Goal: Information Seeking & Learning: Learn about a topic

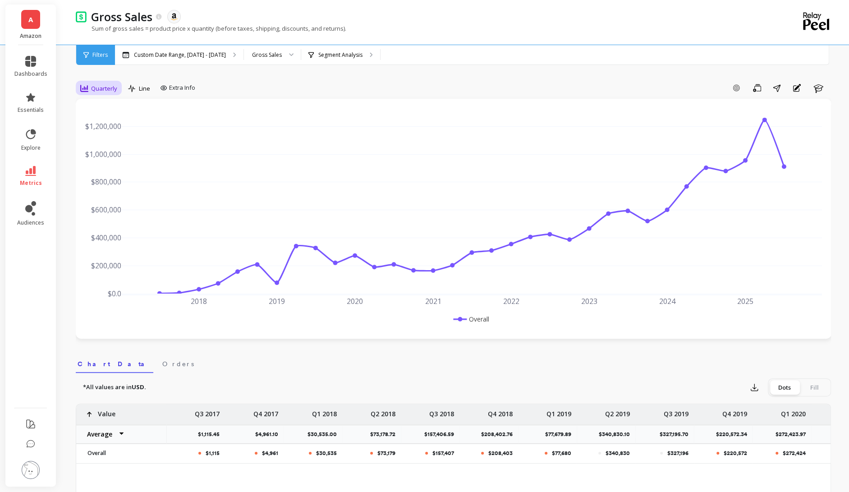
click at [106, 89] on span "Quarterly" at bounding box center [104, 88] width 26 height 9
click at [226, 55] on p "Custom Date Range, [DATE] - [DATE]" at bounding box center [180, 54] width 92 height 7
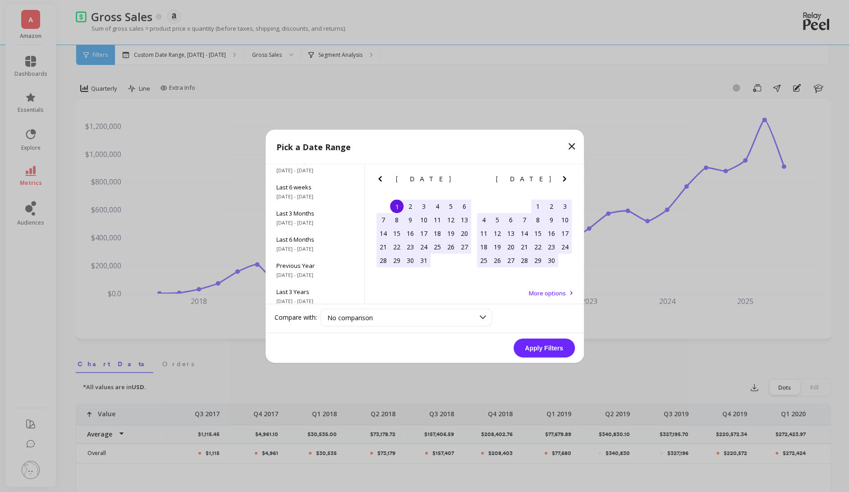
scroll to position [122, 0]
click at [325, 299] on div "All Data [DATE] - [DATE]" at bounding box center [315, 291] width 99 height 26
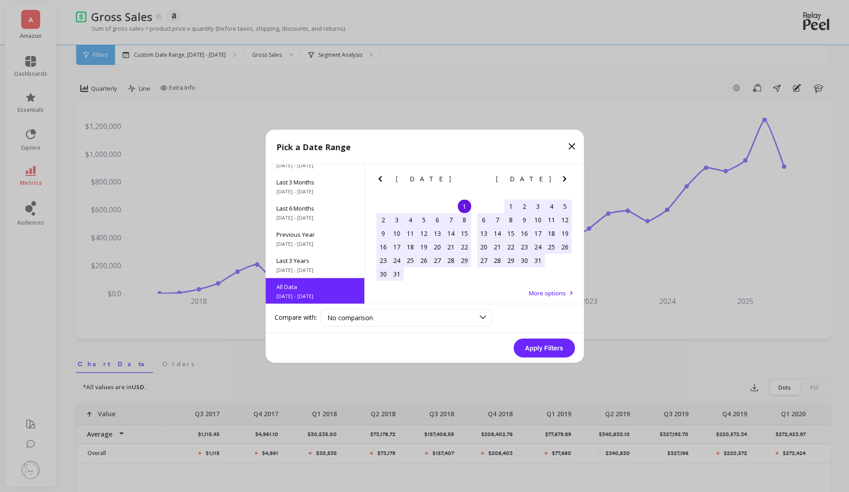
scroll to position [0, 0]
click at [544, 348] on button "Apply Filters" at bounding box center [544, 347] width 61 height 19
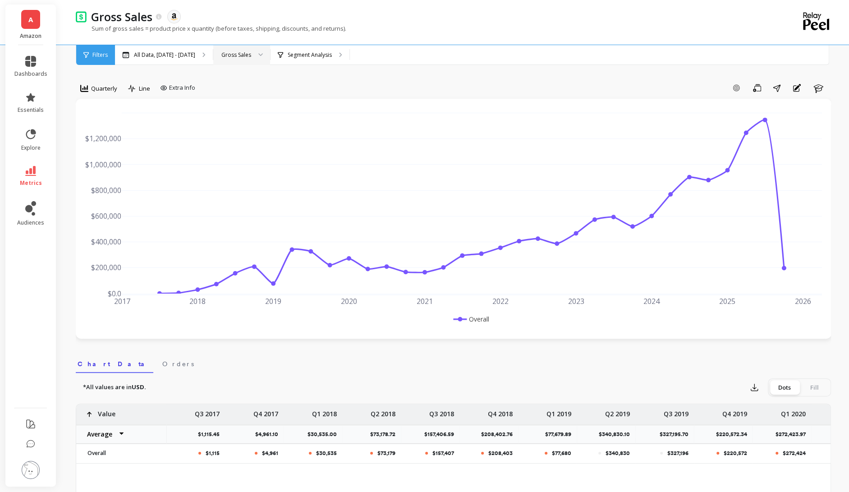
click at [251, 57] on div "Gross Sales" at bounding box center [236, 55] width 30 height 9
click at [18, 178] on link "metrics" at bounding box center [30, 176] width 33 height 21
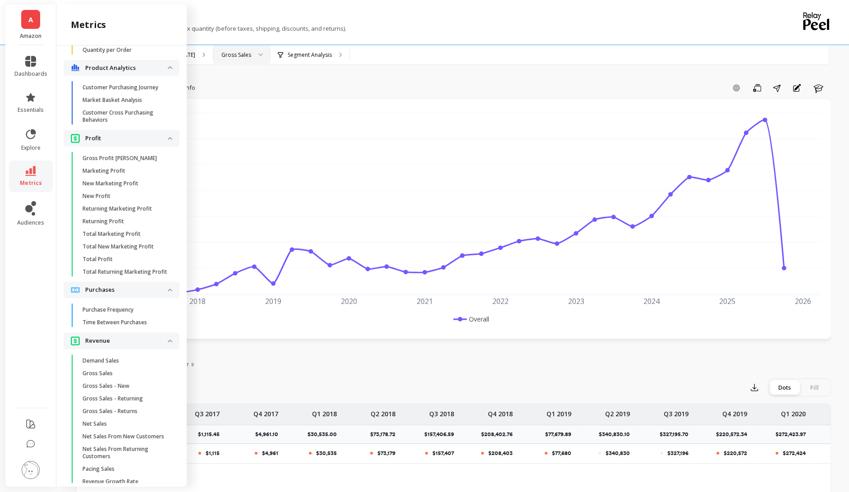
scroll to position [1414, 0]
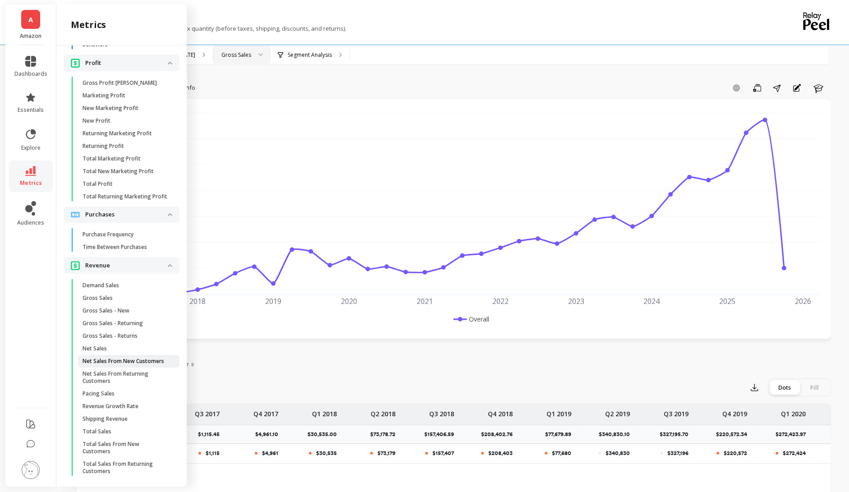
click at [135, 355] on link "Net Sales From New Customers" at bounding box center [128, 361] width 101 height 13
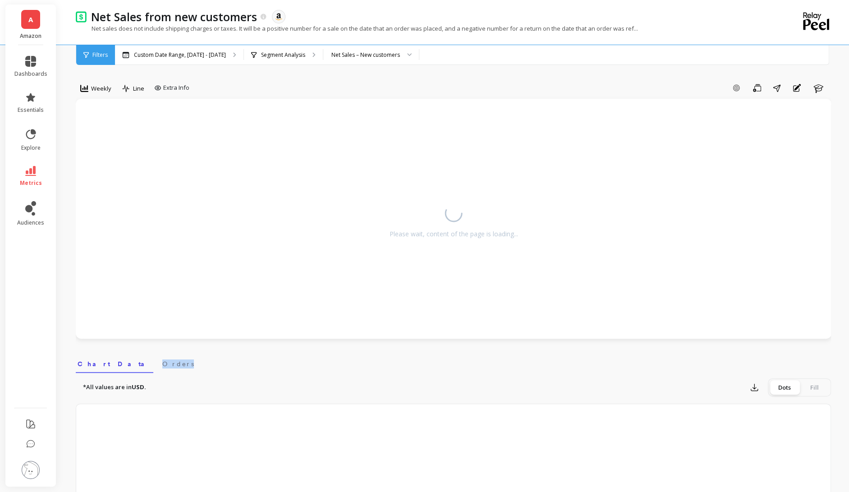
click at [161, 355] on link "Orders" at bounding box center [178, 362] width 35 height 21
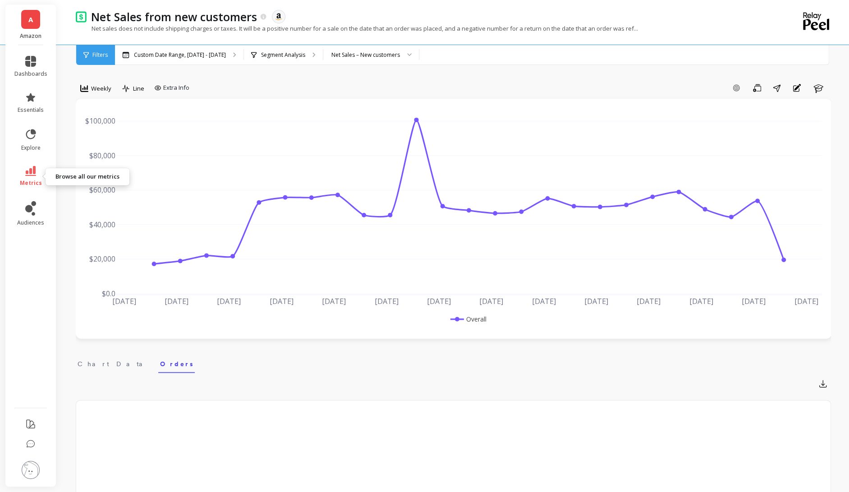
click at [38, 175] on link "metrics" at bounding box center [30, 176] width 33 height 21
click at [28, 182] on span "metrics" at bounding box center [31, 183] width 22 height 7
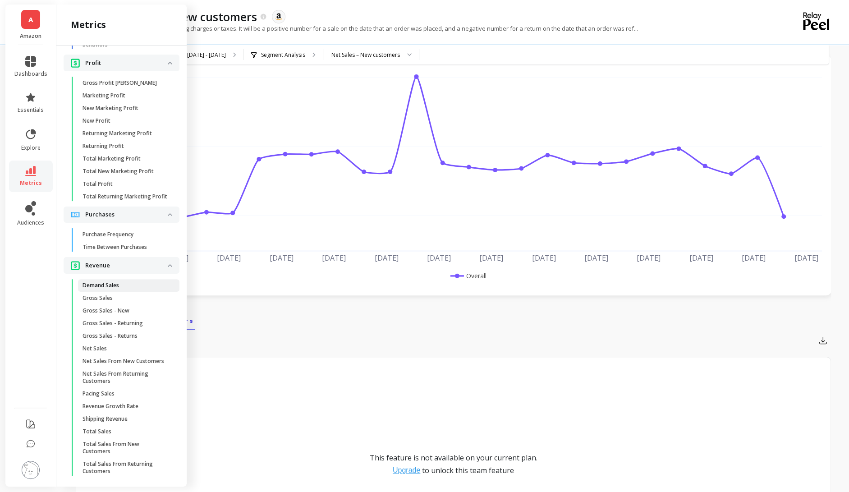
scroll to position [58, 0]
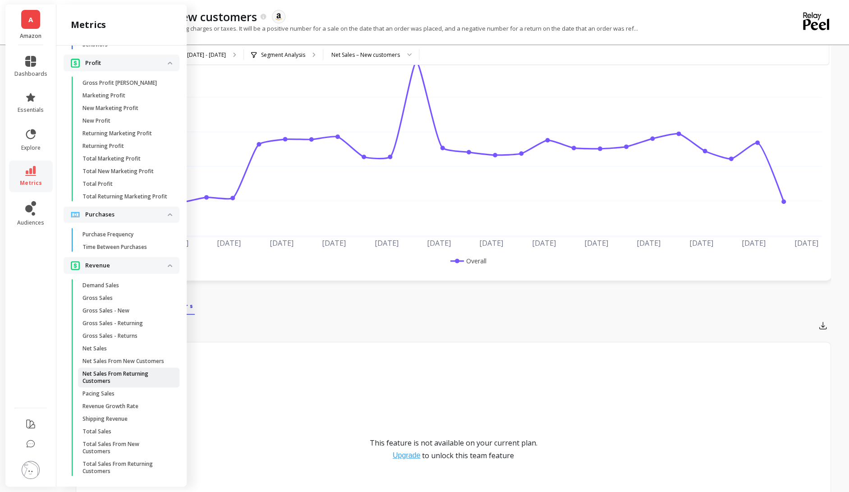
click at [128, 371] on p "Net Sales From Returning Customers" at bounding box center [126, 377] width 86 height 14
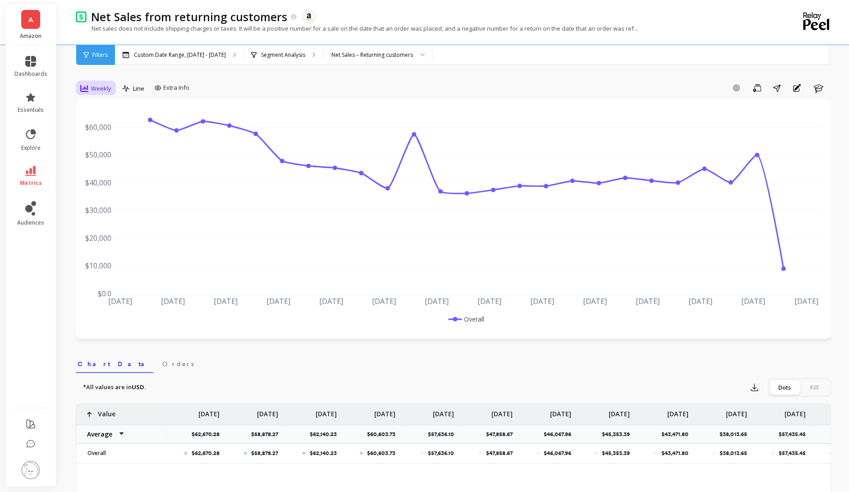
click at [108, 93] on div "Weekly" at bounding box center [95, 88] width 31 height 11
click at [115, 167] on div "Monthly" at bounding box center [109, 160] width 62 height 16
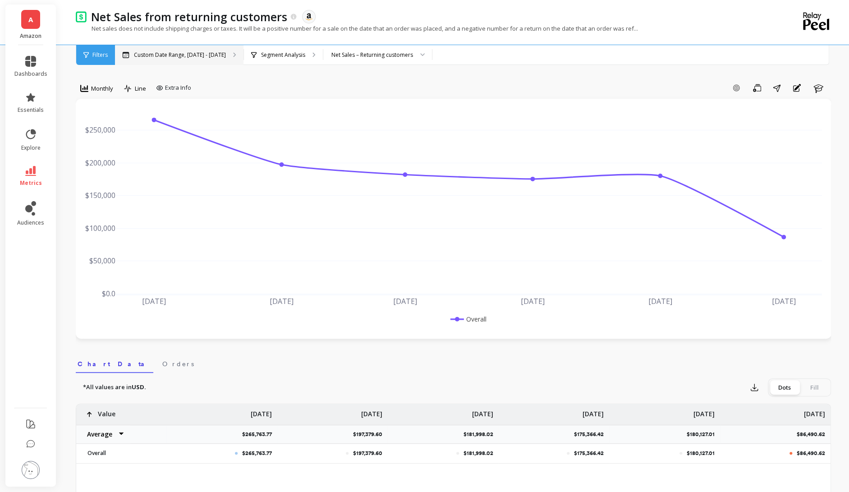
click at [199, 60] on div "Custom Date Range, [DATE] - [DATE]" at bounding box center [179, 55] width 129 height 20
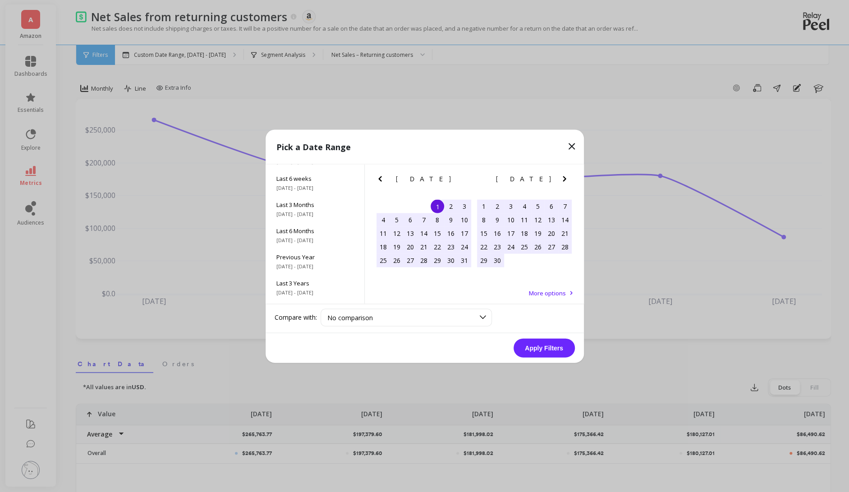
scroll to position [122, 0]
click at [304, 291] on div "All Data [DATE] - [DATE]" at bounding box center [315, 291] width 99 height 26
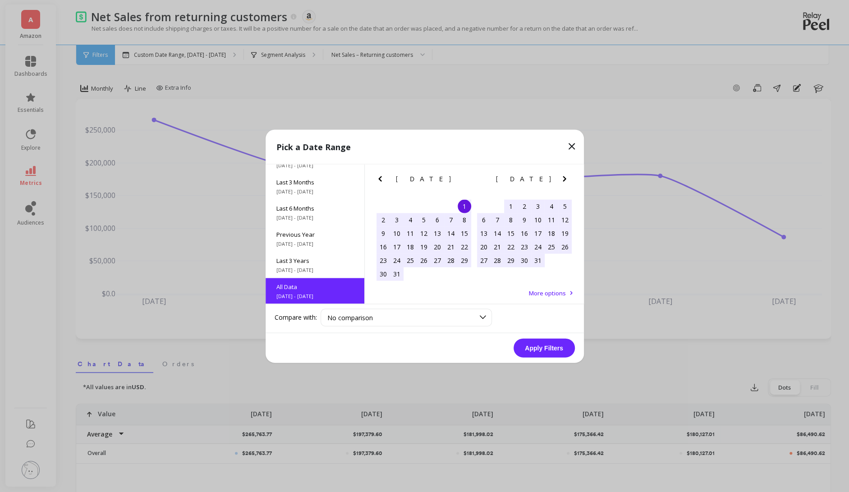
scroll to position [0, 0]
click at [532, 349] on button "Apply Filters" at bounding box center [544, 347] width 61 height 19
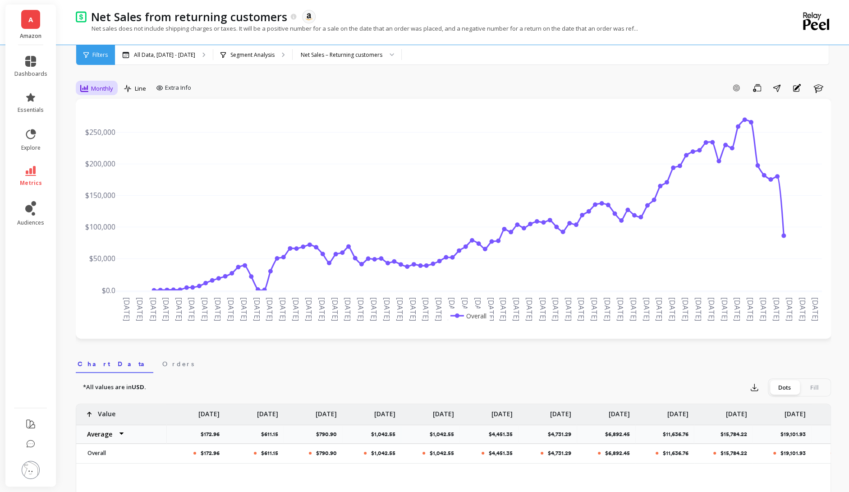
click at [102, 92] on div "Monthly" at bounding box center [96, 88] width 33 height 11
click at [128, 174] on div "Quarterly" at bounding box center [108, 177] width 51 height 9
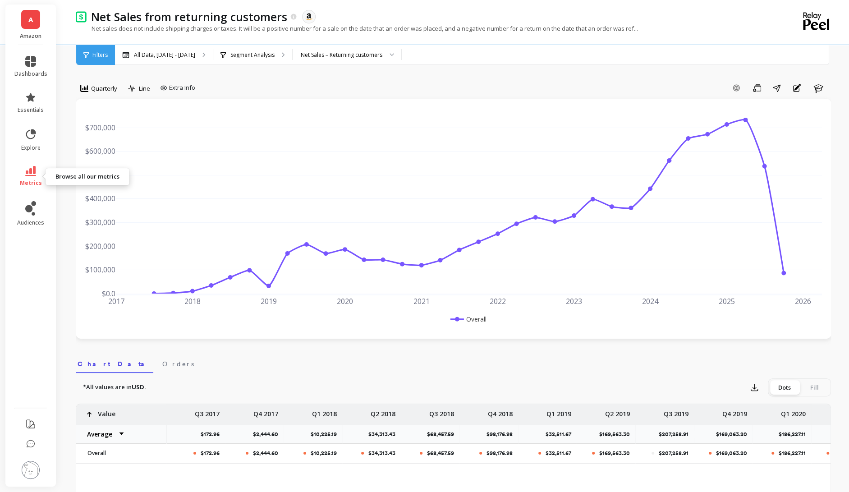
click at [39, 180] on span "metrics" at bounding box center [31, 183] width 22 height 7
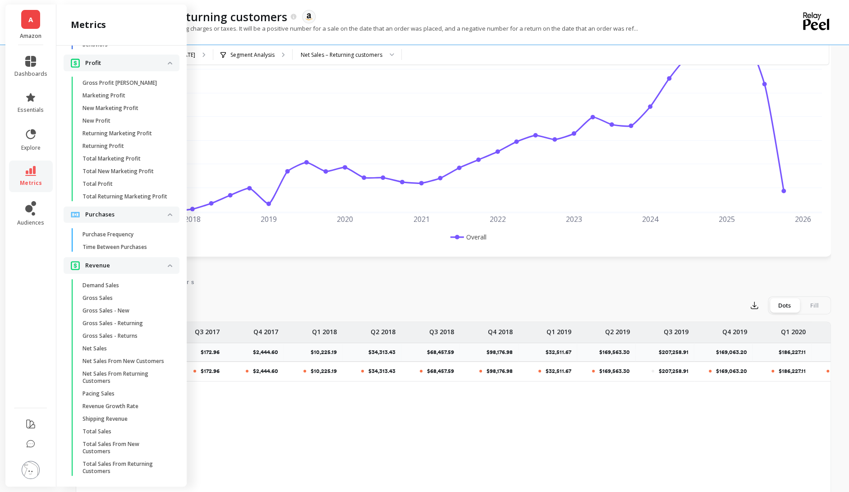
scroll to position [90, 0]
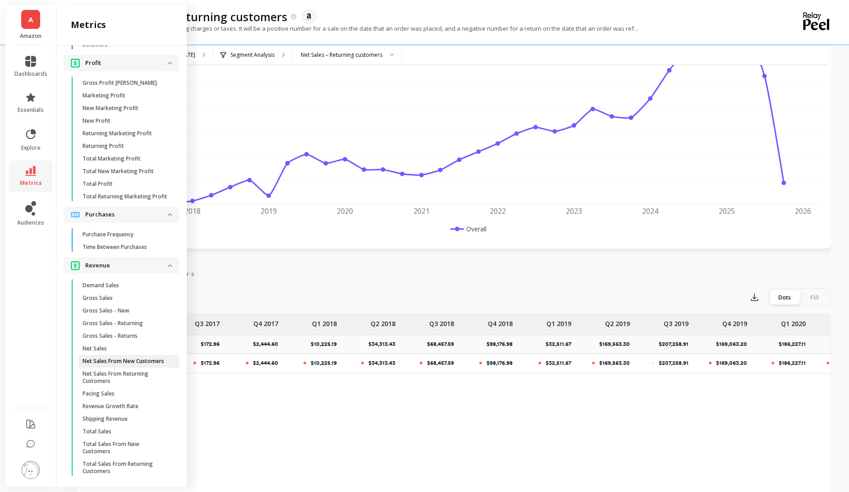
click at [130, 363] on p "Net Sales From New Customers" at bounding box center [124, 361] width 82 height 7
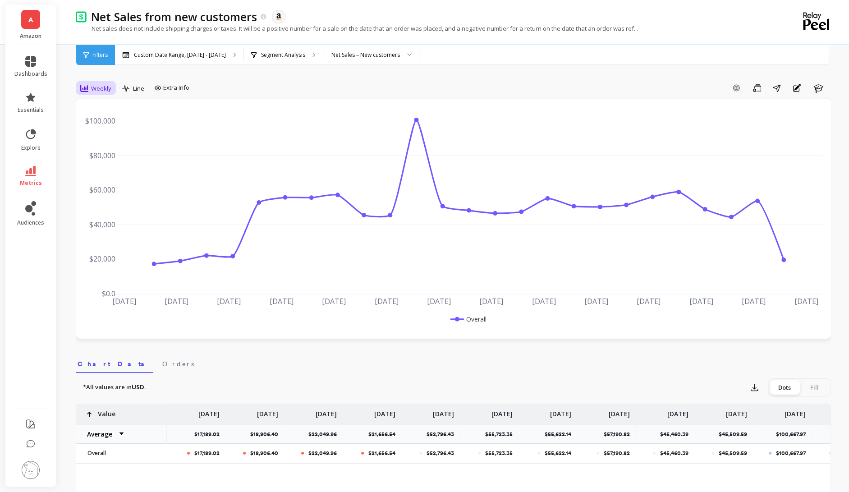
click at [111, 93] on div "Weekly" at bounding box center [96, 88] width 37 height 15
click at [120, 172] on div "Quarterly" at bounding box center [109, 178] width 62 height 16
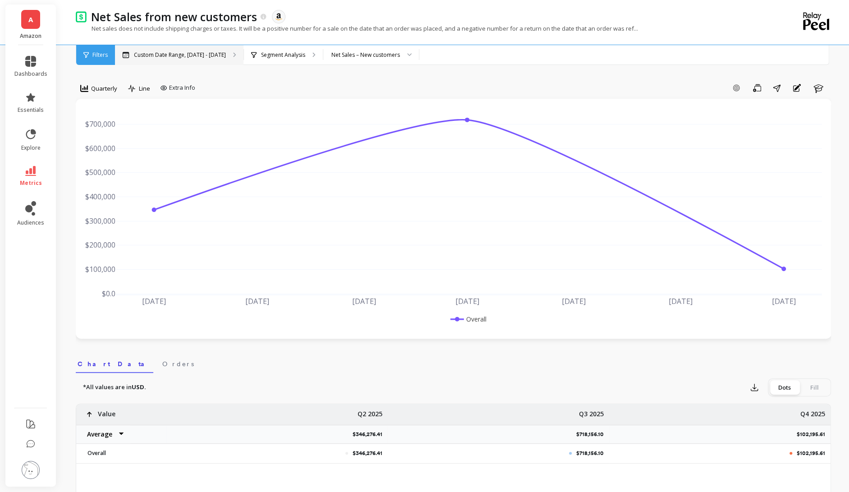
click at [209, 62] on div "Custom Date Range, [DATE] - [DATE]" at bounding box center [179, 55] width 129 height 20
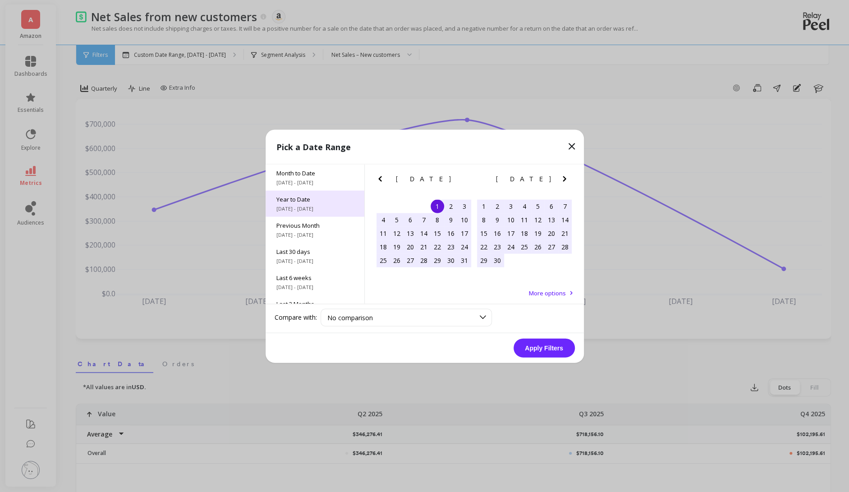
scroll to position [122, 0]
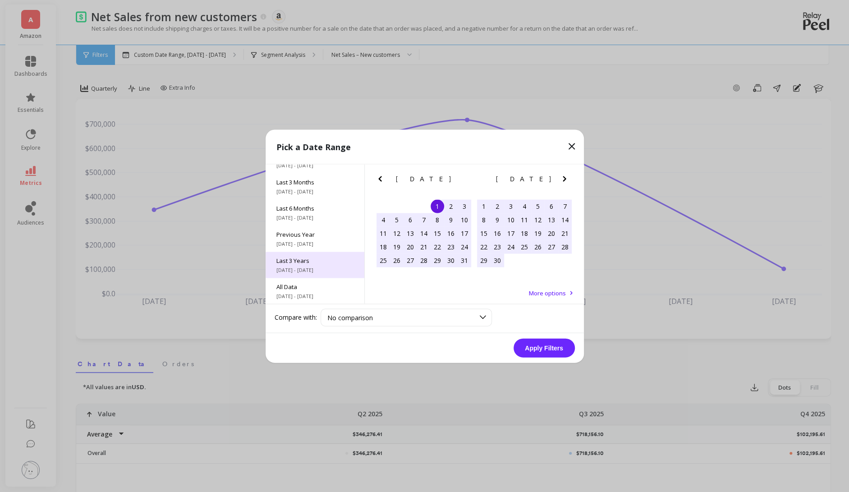
click at [318, 265] on div "Last 3 Years [DATE] - [DATE]" at bounding box center [315, 265] width 99 height 26
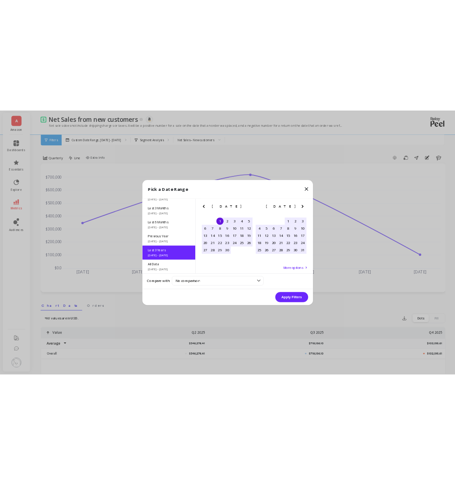
scroll to position [0, 0]
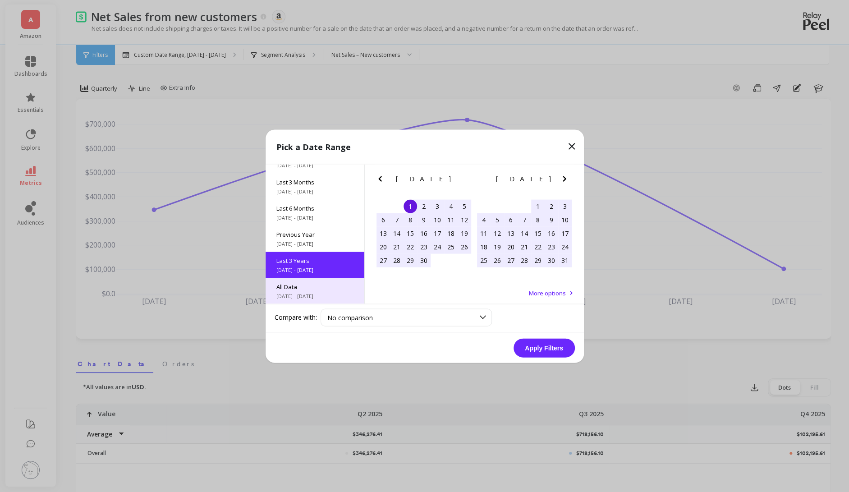
click at [318, 287] on span "All Data" at bounding box center [314, 286] width 77 height 8
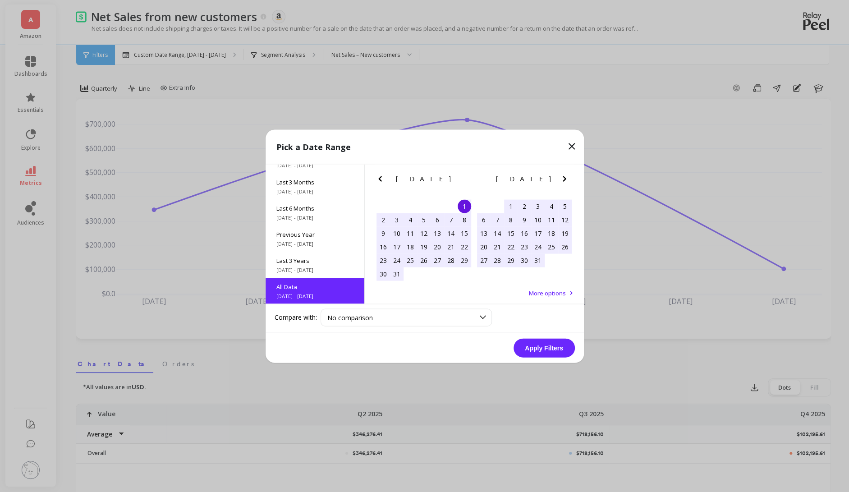
click at [537, 347] on button "Apply Filters" at bounding box center [544, 347] width 61 height 19
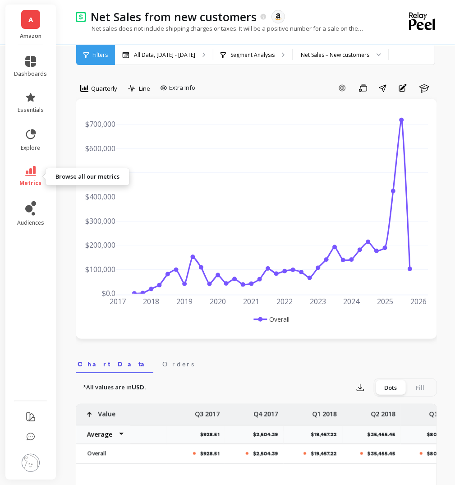
click at [36, 170] on link "metrics" at bounding box center [30, 176] width 33 height 21
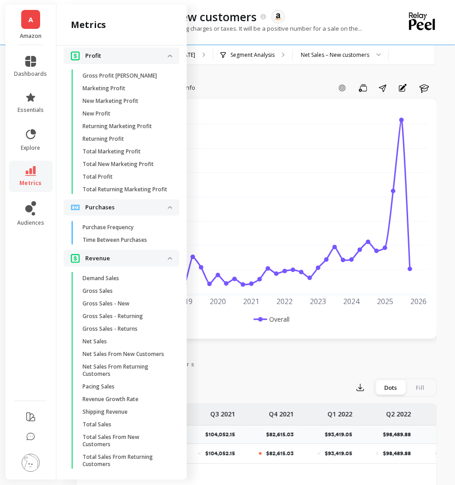
scroll to position [0, 982]
click at [353, 432] on p "$98,489.88" at bounding box center [339, 434] width 33 height 7
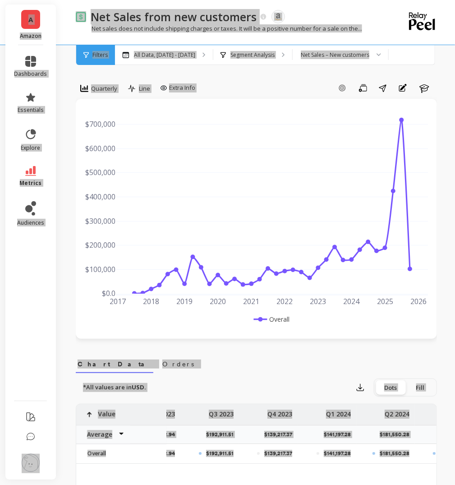
scroll to position [0, 1723]
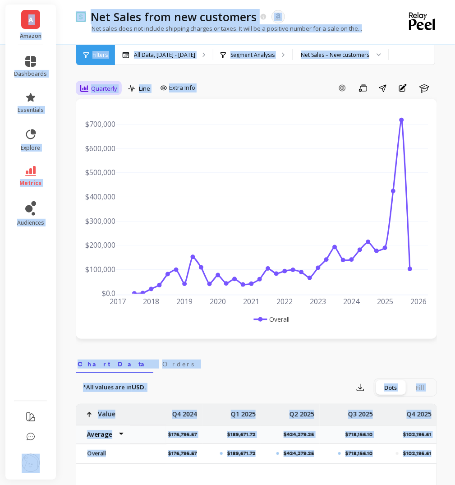
click at [93, 92] on span "Quarterly" at bounding box center [104, 88] width 26 height 9
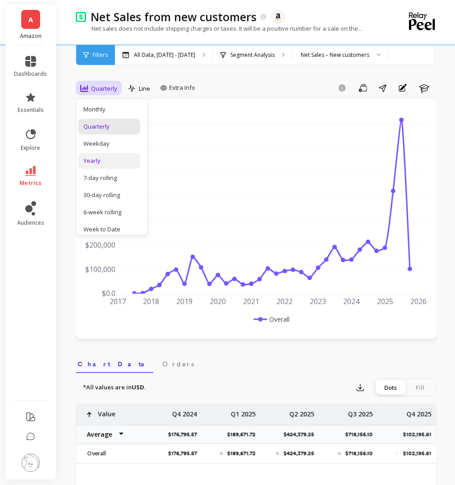
scroll to position [124, 0]
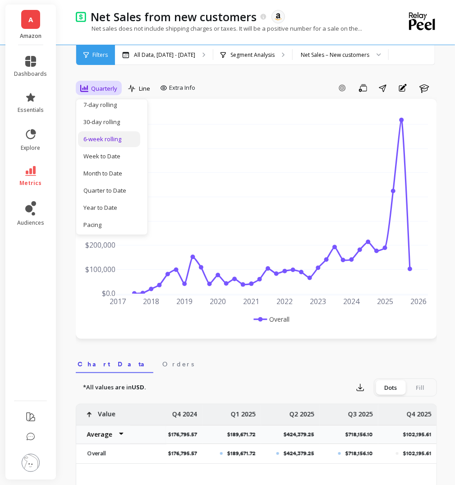
click at [111, 133] on div "6-week rolling" at bounding box center [109, 139] width 62 height 16
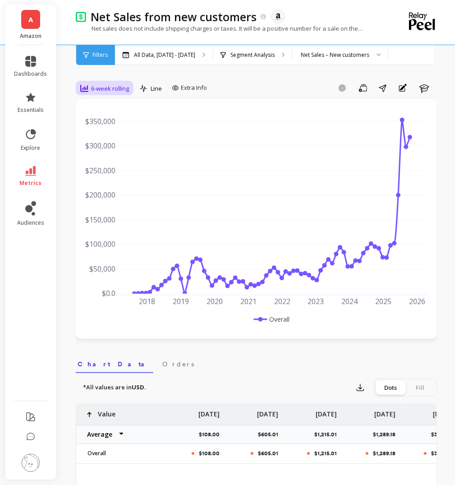
click at [103, 92] on div "6-week rolling" at bounding box center [104, 88] width 49 height 11
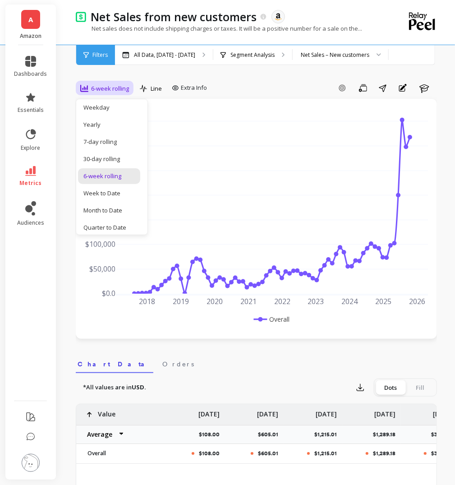
scroll to position [124, 0]
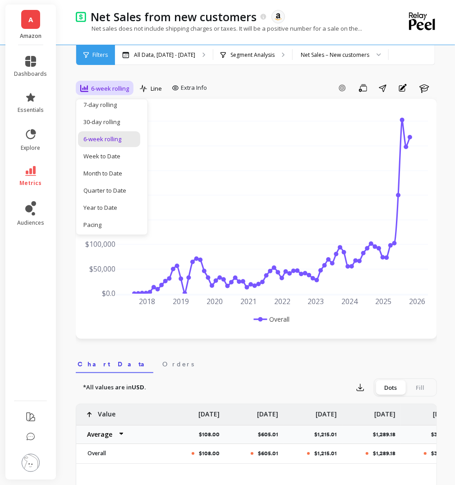
click at [250, 427] on div "$605.01" at bounding box center [254, 434] width 59 height 19
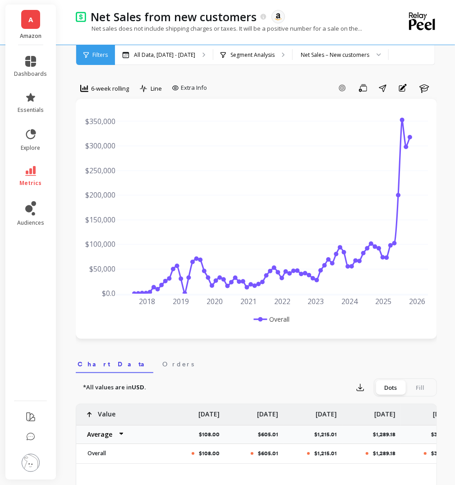
click at [107, 90] on span "6-week rolling" at bounding box center [110, 88] width 38 height 9
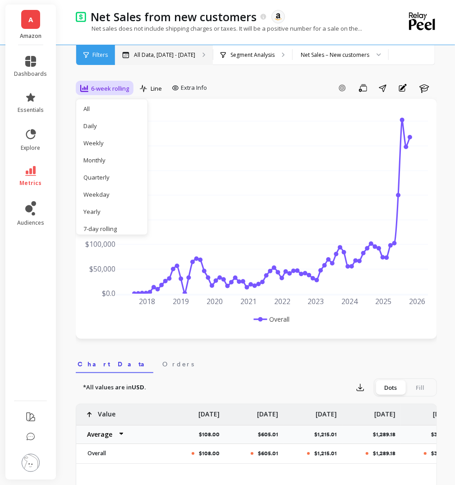
click at [146, 49] on div "All Data, [DATE] - [DATE]" at bounding box center [164, 55] width 98 height 20
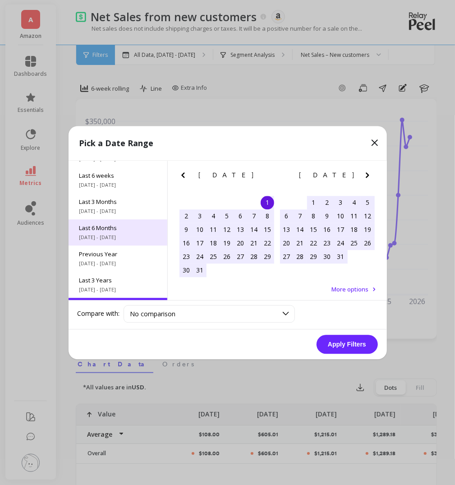
scroll to position [122, 0]
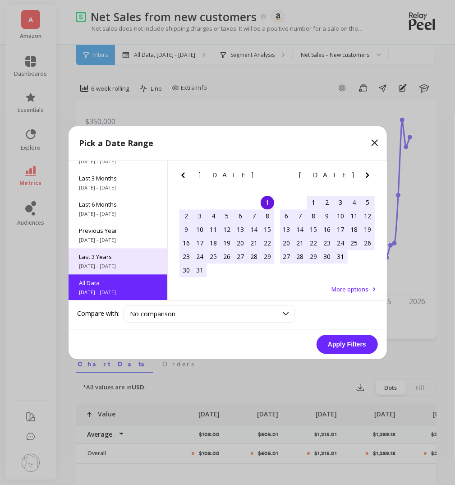
click at [119, 253] on span "Last 3 Years" at bounding box center [117, 257] width 77 height 8
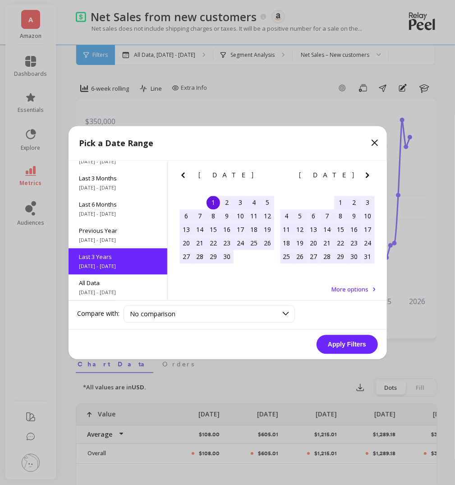
click at [334, 338] on button "Apply Filters" at bounding box center [347, 344] width 61 height 19
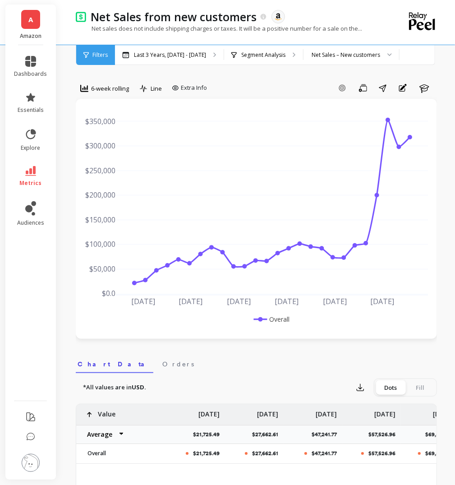
click at [20, 165] on li "metrics" at bounding box center [31, 177] width 44 height 32
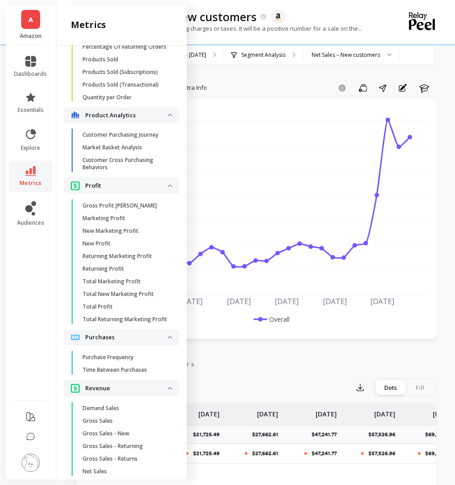
scroll to position [1119, 0]
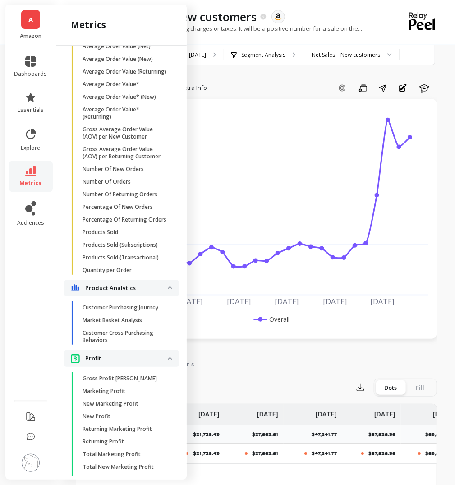
click at [28, 179] on link "metrics" at bounding box center [30, 176] width 33 height 21
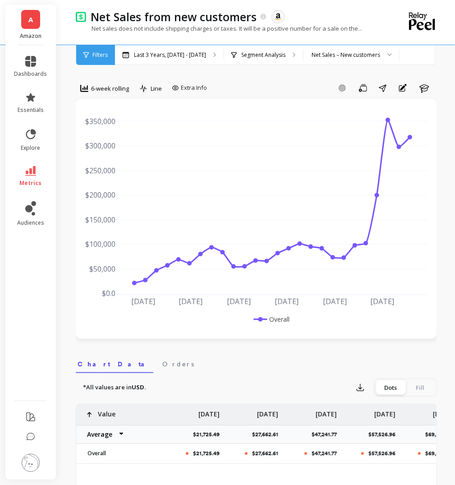
scroll to position [0, 0]
click at [28, 179] on link "metrics" at bounding box center [30, 176] width 33 height 21
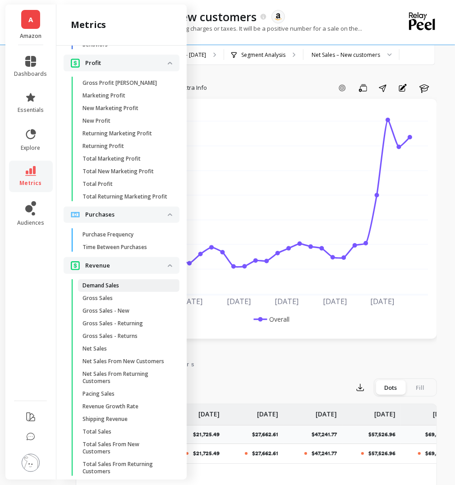
scroll to position [1421, 0]
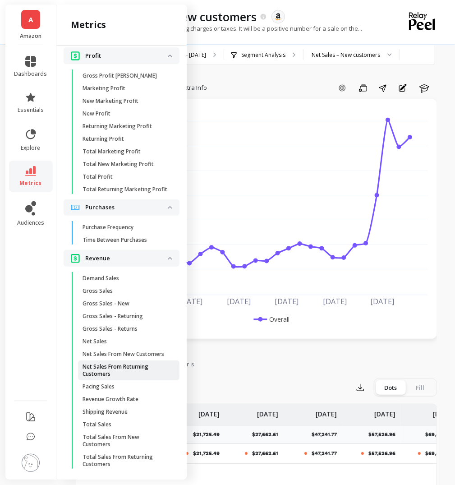
click at [143, 367] on p "Net Sales From Returning Customers" at bounding box center [126, 370] width 86 height 14
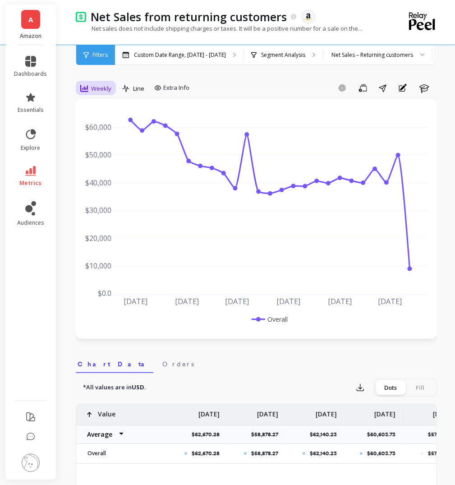
click at [97, 83] on div "Weekly" at bounding box center [95, 88] width 31 height 11
click at [118, 204] on div "6-week rolling" at bounding box center [108, 206] width 51 height 9
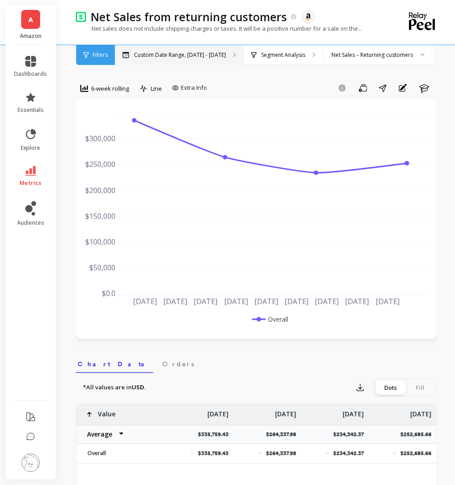
click at [180, 52] on p "Custom Date Range, [DATE] - [DATE]" at bounding box center [180, 54] width 92 height 7
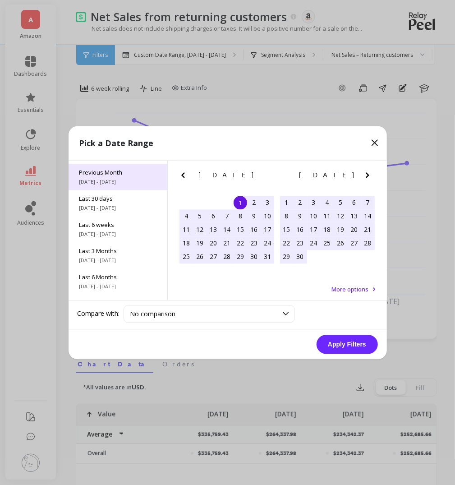
scroll to position [60, 0]
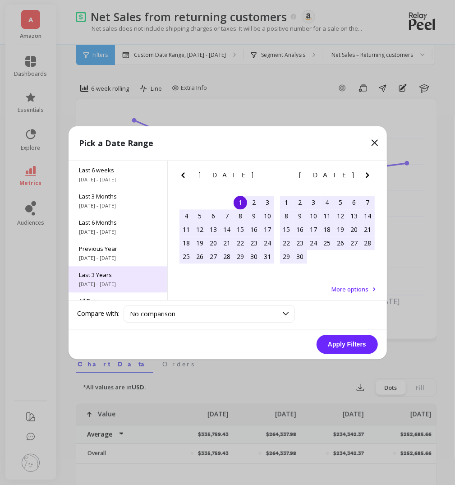
click at [127, 276] on span "Last 3 Years" at bounding box center [117, 275] width 77 height 8
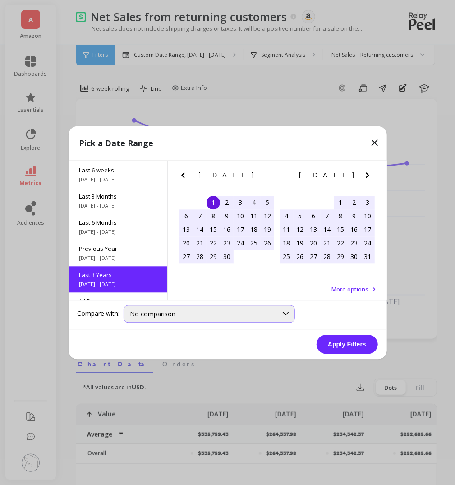
scroll to position [0, 0]
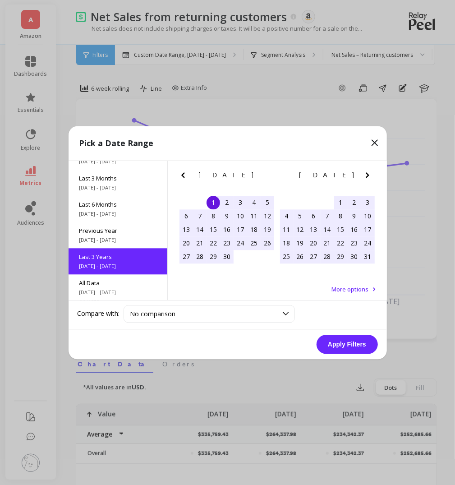
click at [348, 344] on button "Apply Filters" at bounding box center [347, 344] width 61 height 19
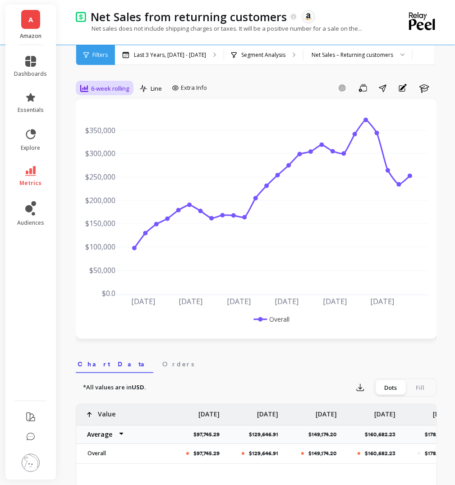
click at [116, 87] on span "6-week rolling" at bounding box center [110, 88] width 38 height 9
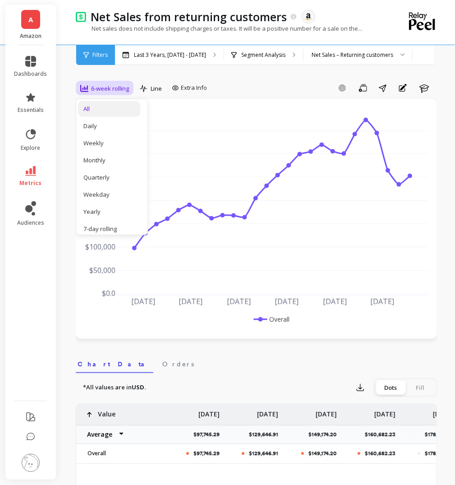
click at [106, 108] on div "All" at bounding box center [108, 109] width 51 height 9
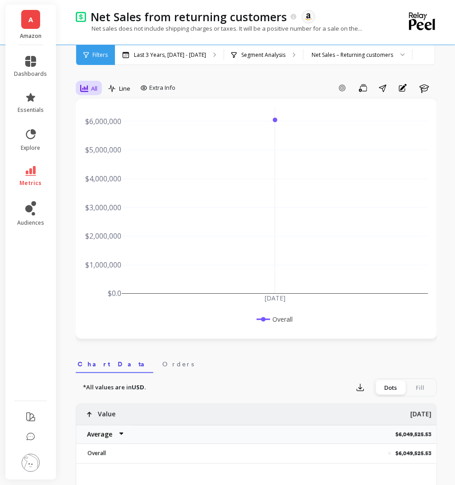
click at [91, 86] on span "All" at bounding box center [94, 88] width 6 height 9
click at [112, 143] on div "6-week rolling" at bounding box center [109, 139] width 62 height 16
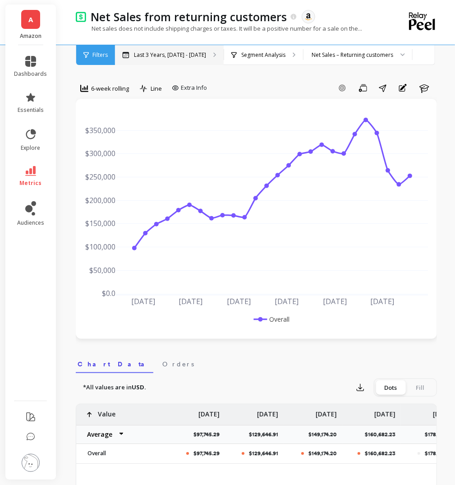
click at [196, 60] on div "Last 3 Years, [DATE] - [DATE]" at bounding box center [169, 55] width 109 height 20
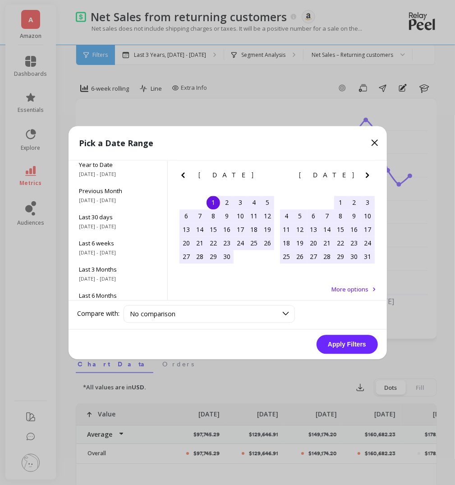
scroll to position [122, 0]
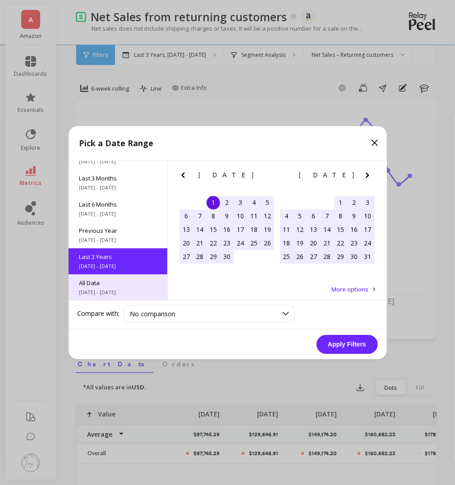
click at [124, 283] on span "All Data" at bounding box center [117, 283] width 77 height 8
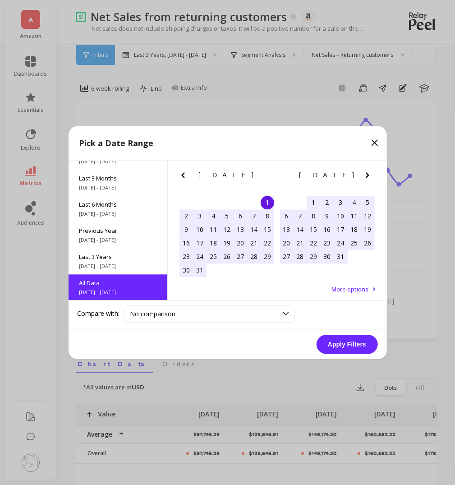
click at [357, 341] on button "Apply Filters" at bounding box center [347, 344] width 61 height 19
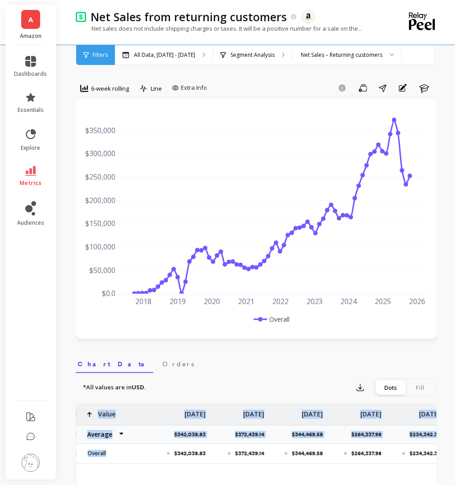
scroll to position [0, 3892]
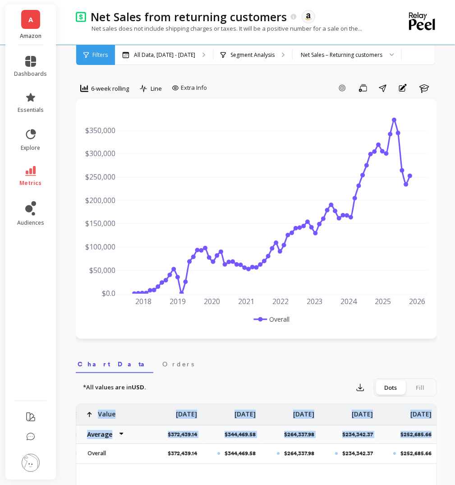
drag, startPoint x: 93, startPoint y: 414, endPoint x: 441, endPoint y: 435, distance: 348.4
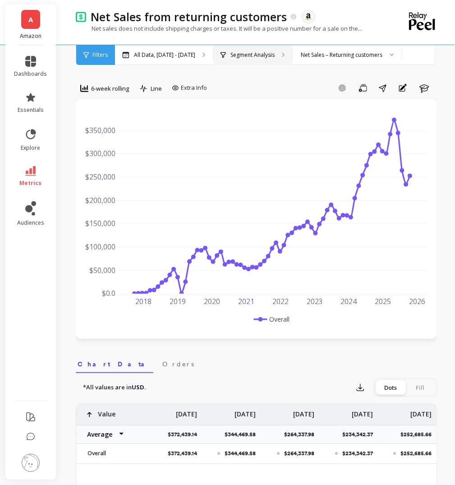
click at [292, 58] on div "Segment Analysis" at bounding box center [252, 55] width 79 height 20
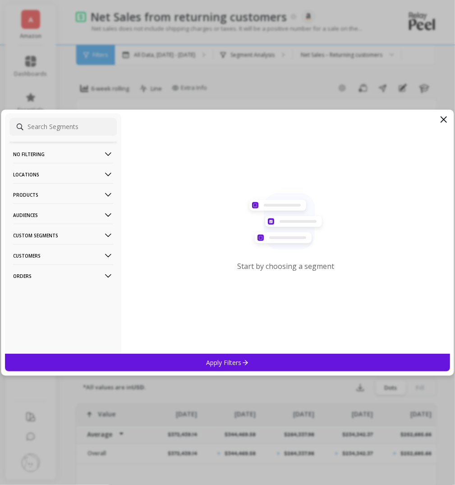
click at [96, 193] on p "Products" at bounding box center [63, 194] width 100 height 23
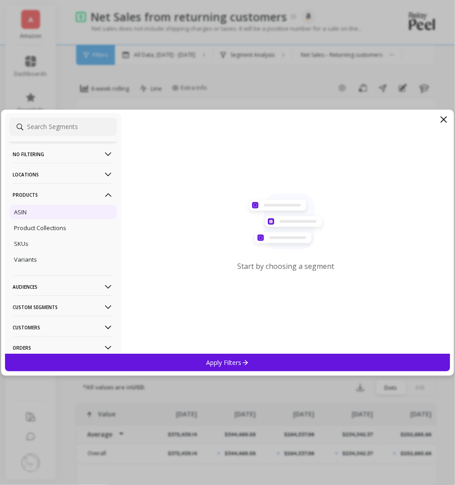
click at [82, 212] on div "ASIN" at bounding box center [62, 212] width 107 height 14
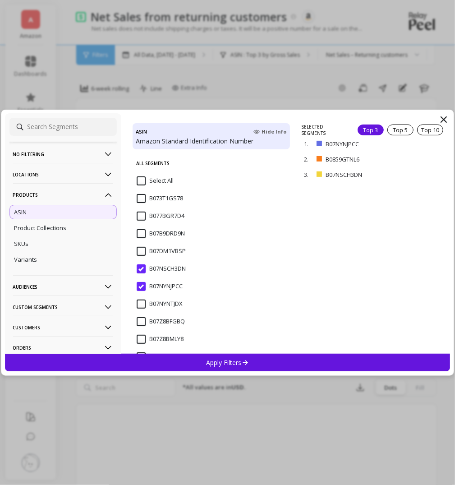
scroll to position [118, 0]
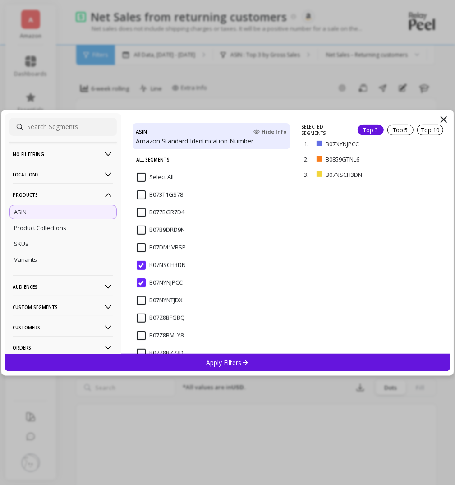
click at [144, 267] on input "B07NSCH3DN" at bounding box center [161, 265] width 49 height 9
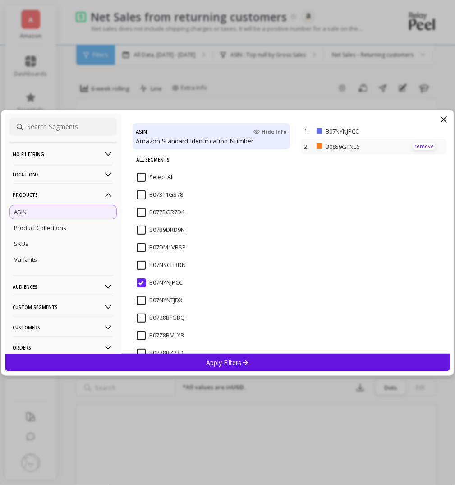
click at [425, 148] on p "remove" at bounding box center [424, 146] width 23 height 7
click at [302, 359] on div "Apply Filters" at bounding box center [228, 363] width 446 height 18
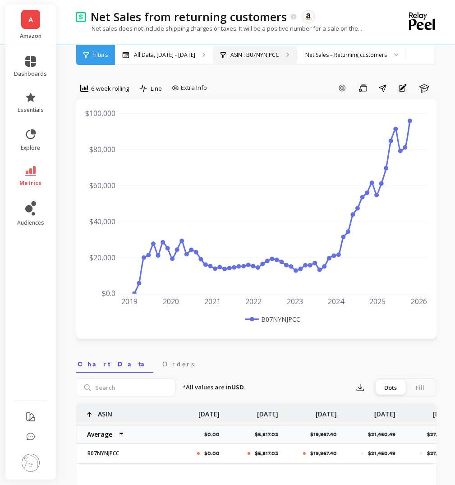
click at [297, 61] on div "ASIN : B07NYNJPCC" at bounding box center [254, 55] width 83 height 20
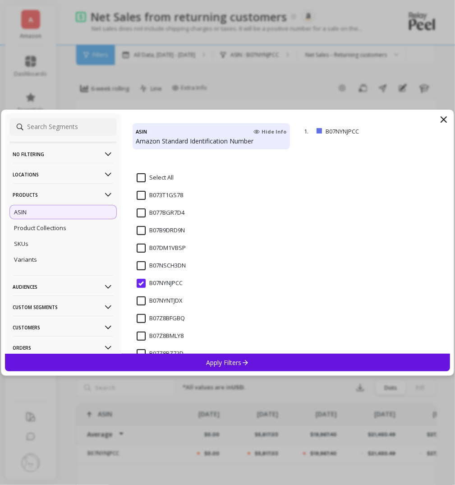
scroll to position [173, 0]
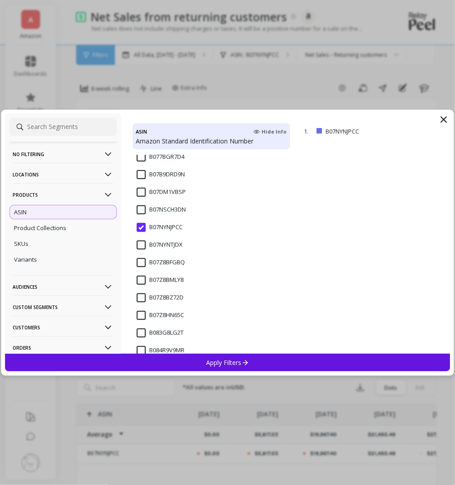
click at [142, 210] on input "B07NSCH3DN" at bounding box center [161, 209] width 49 height 9
click at [220, 362] on p "Apply Filters" at bounding box center [227, 362] width 43 height 9
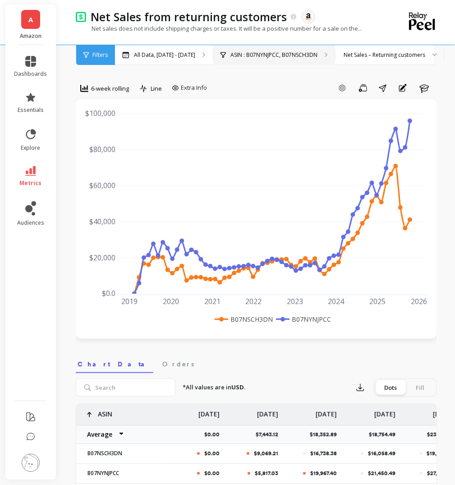
click at [331, 60] on div "ASIN : B07NYNJPCC, B07NSCH3DN" at bounding box center [274, 55] width 122 height 20
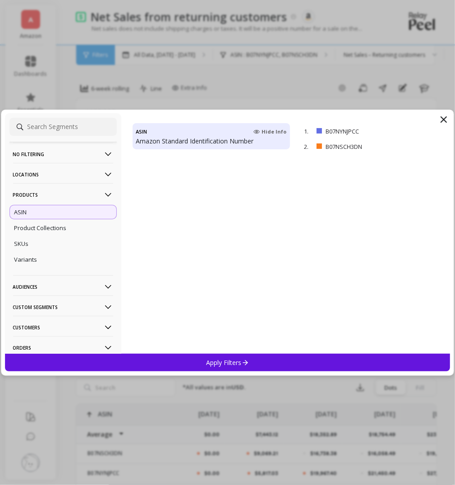
scroll to position [9, 0]
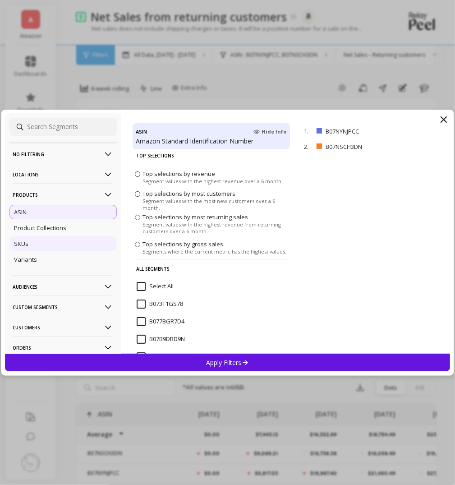
click at [88, 240] on div "SKUs" at bounding box center [62, 243] width 107 height 14
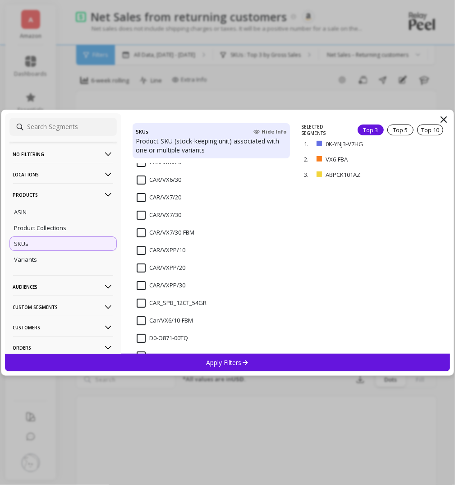
scroll to position [1403, 0]
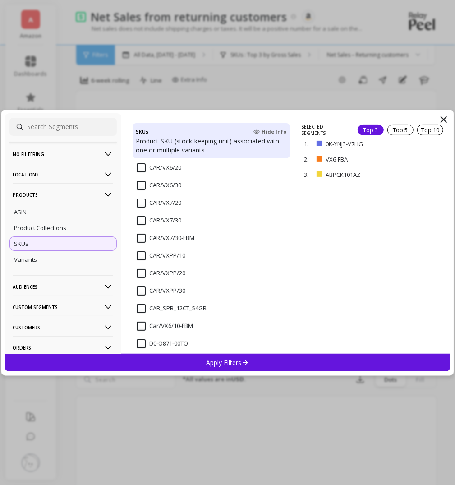
click at [202, 359] on div "Apply Filters" at bounding box center [228, 363] width 446 height 18
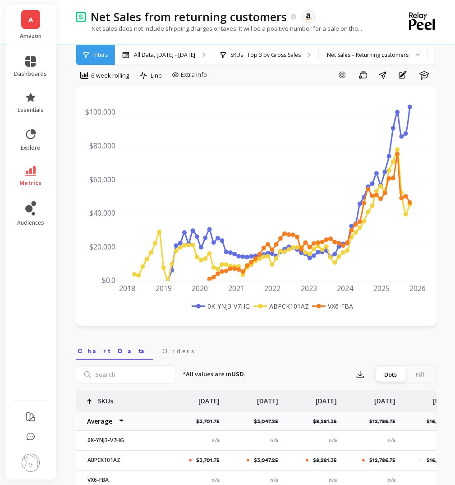
scroll to position [8, 0]
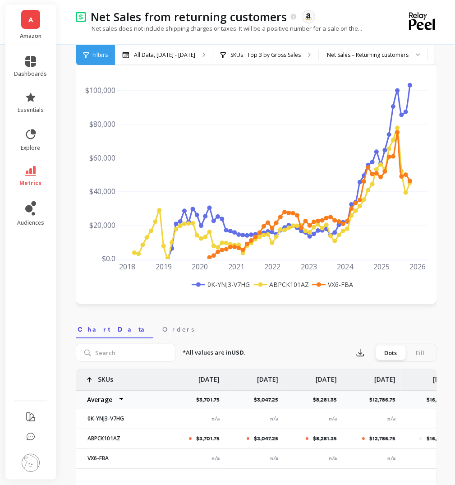
scroll to position [42, 0]
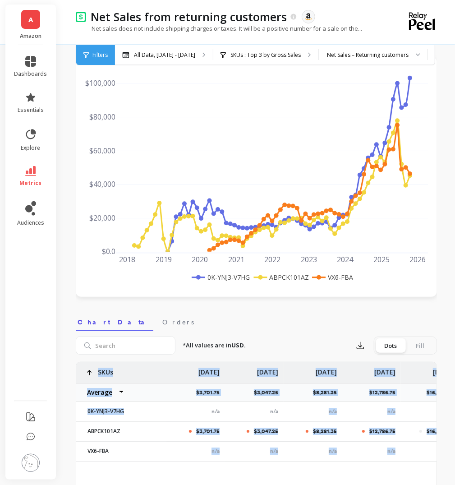
drag, startPoint x: 157, startPoint y: 408, endPoint x: 301, endPoint y: 414, distance: 143.6
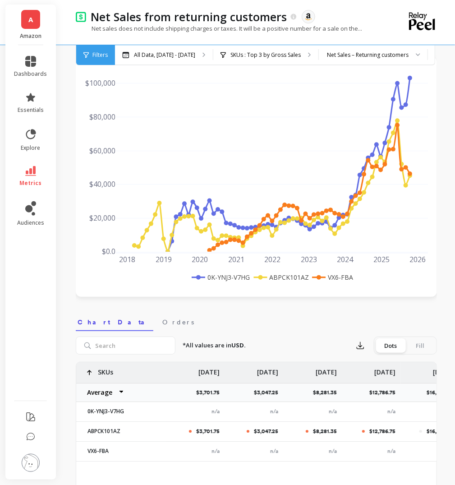
click at [279, 409] on div "n/a" at bounding box center [254, 411] width 59 height 19
drag, startPoint x: 199, startPoint y: 372, endPoint x: 402, endPoint y: 444, distance: 215.4
click at [170, 428] on div "$3,701.75" at bounding box center [195, 431] width 59 height 19
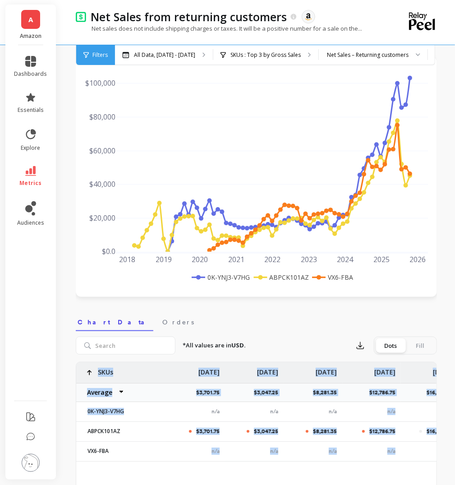
drag, startPoint x: 86, startPoint y: 428, endPoint x: 327, endPoint y: 419, distance: 241.5
click at [327, 419] on div "n/a" at bounding box center [313, 411] width 59 height 19
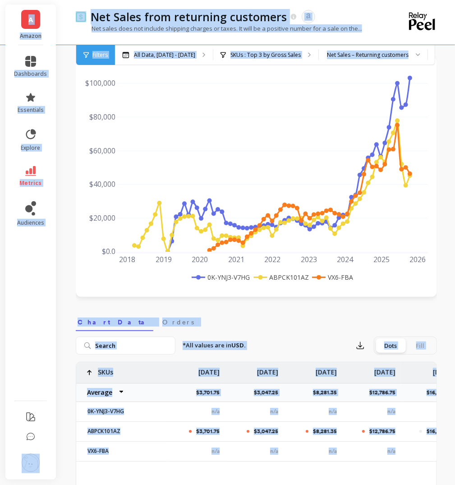
click at [35, 166] on icon at bounding box center [30, 171] width 11 height 10
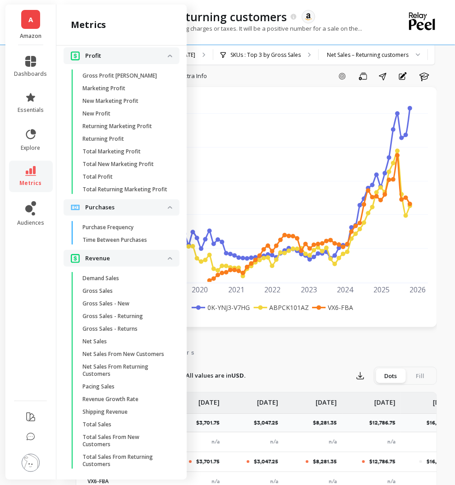
scroll to position [13, 0]
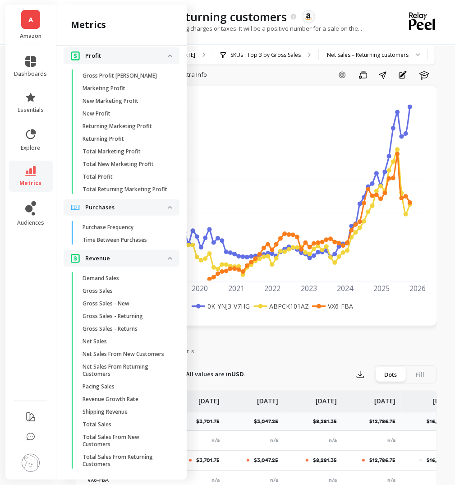
click at [173, 29] on div "metrics" at bounding box center [123, 24] width 105 height 13
click at [39, 173] on link "metrics" at bounding box center [30, 176] width 33 height 21
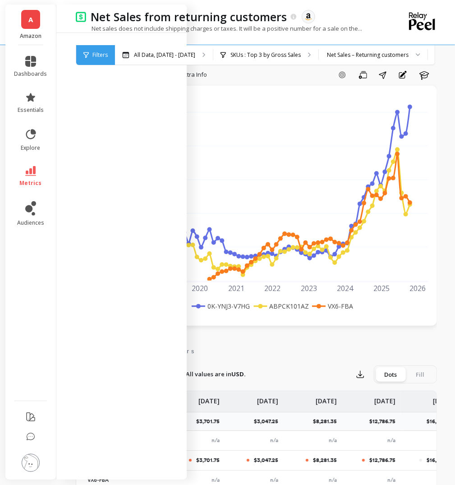
scroll to position [0, 0]
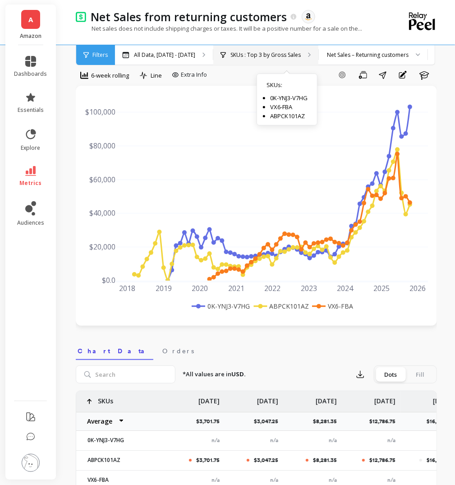
click at [259, 57] on p "SKUs : Top 3 by Gross Sales" at bounding box center [265, 54] width 70 height 7
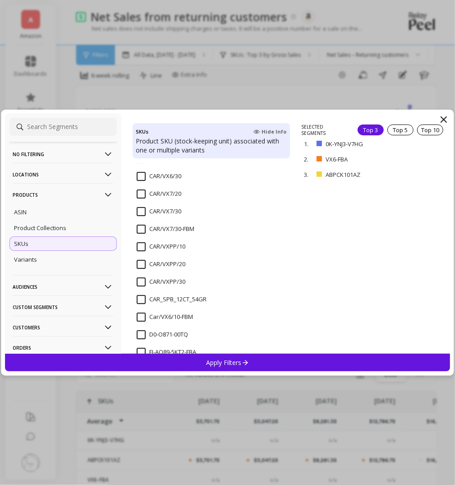
scroll to position [1420, 0]
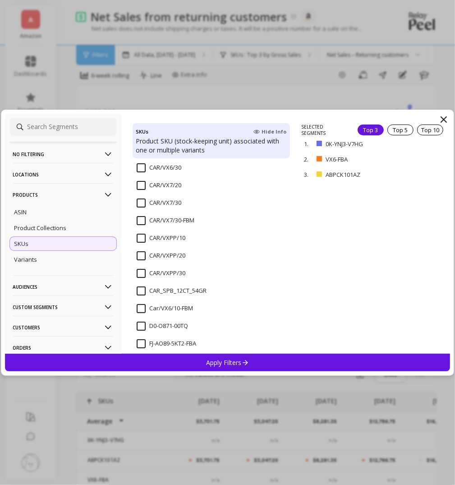
click at [149, 289] on input "CAR_SPB_12CT_54GR" at bounding box center [172, 290] width 70 height 9
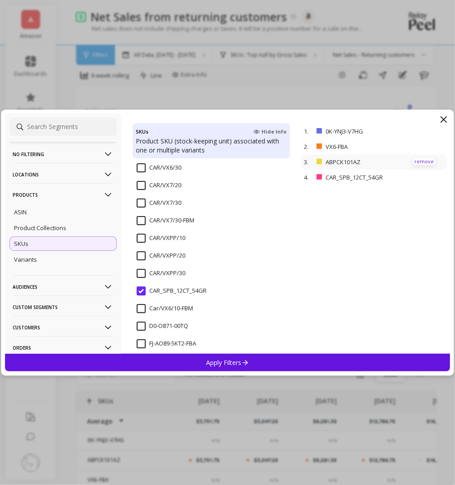
click at [420, 160] on p "remove" at bounding box center [424, 161] width 23 height 7
click at [423, 145] on p "remove" at bounding box center [424, 146] width 23 height 7
click at [329, 368] on div "Apply Filters" at bounding box center [228, 363] width 446 height 18
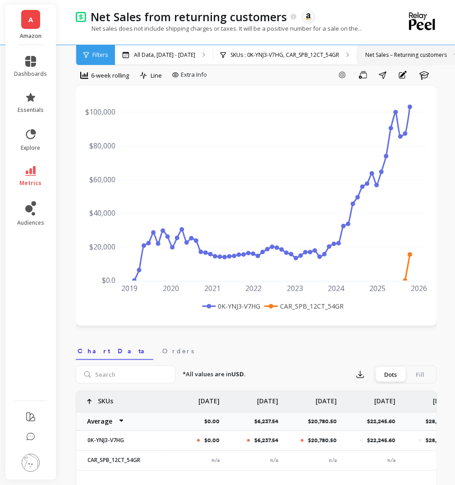
click at [357, 65] on div "Net Sales – Returning customers" at bounding box center [411, 55] width 109 height 20
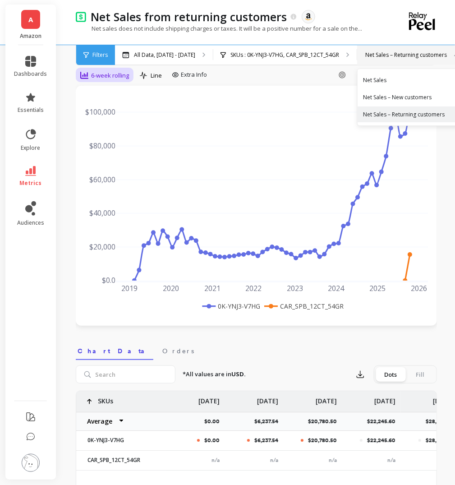
click at [103, 76] on span "6-week rolling" at bounding box center [110, 75] width 38 height 9
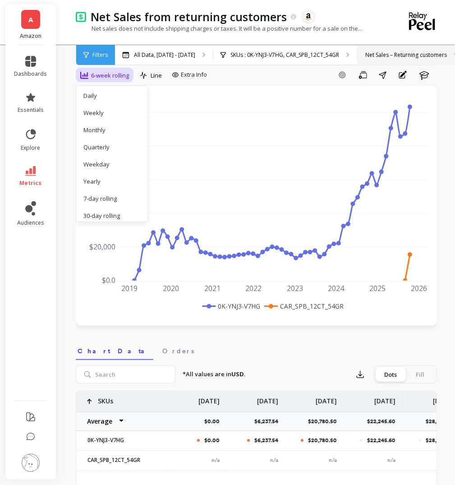
scroll to position [23, 0]
click at [110, 189] on div "7-day rolling" at bounding box center [108, 192] width 51 height 9
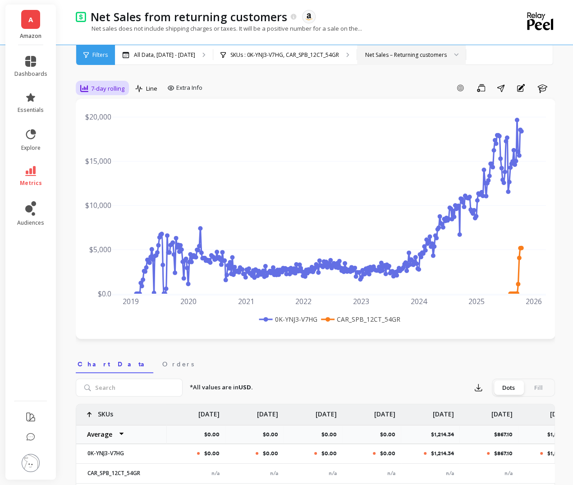
click at [119, 84] on span "7-day rolling" at bounding box center [107, 88] width 33 height 9
click at [117, 171] on div "Quarterly" at bounding box center [109, 167] width 62 height 16
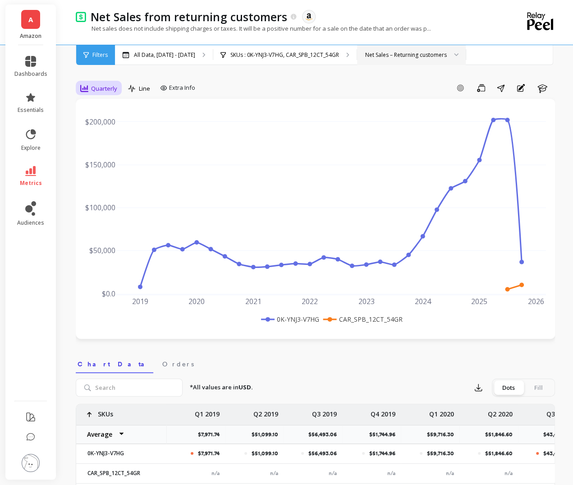
click at [101, 87] on span "Quarterly" at bounding box center [104, 88] width 26 height 9
click at [118, 174] on div "6-week rolling" at bounding box center [109, 180] width 62 height 16
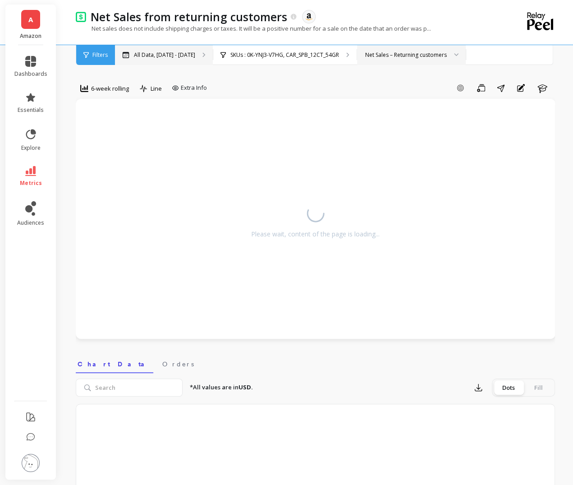
click at [189, 58] on p "All Data, [DATE] - [DATE]" at bounding box center [164, 54] width 61 height 7
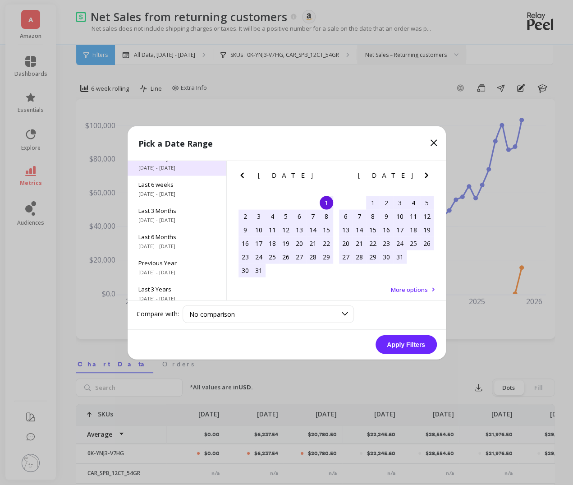
scroll to position [122, 0]
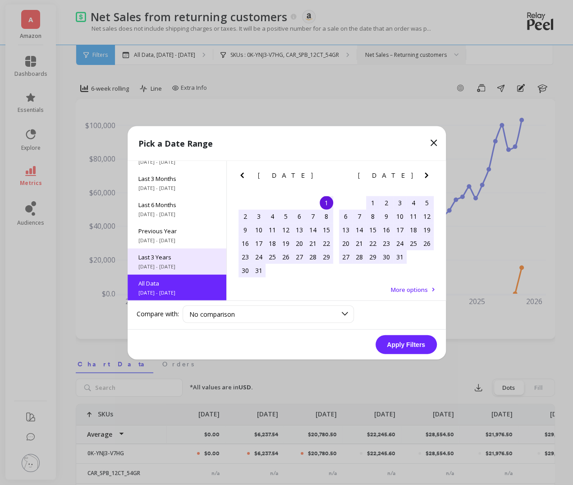
click at [183, 259] on span "Last 3 Years" at bounding box center [176, 257] width 77 height 8
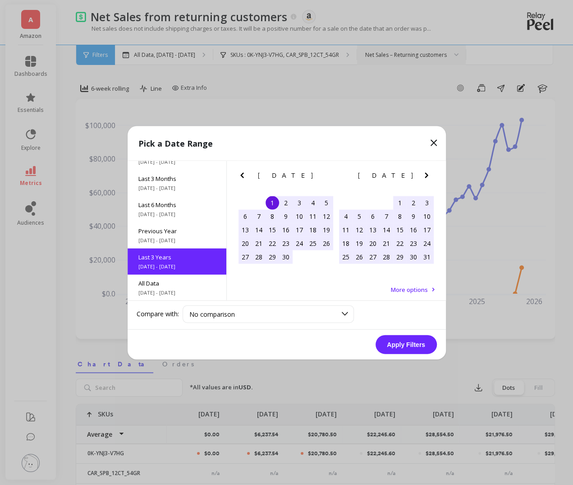
click at [410, 353] on div "Apply Filters" at bounding box center [287, 344] width 318 height 30
click at [410, 346] on button "Apply Filters" at bounding box center [406, 344] width 61 height 19
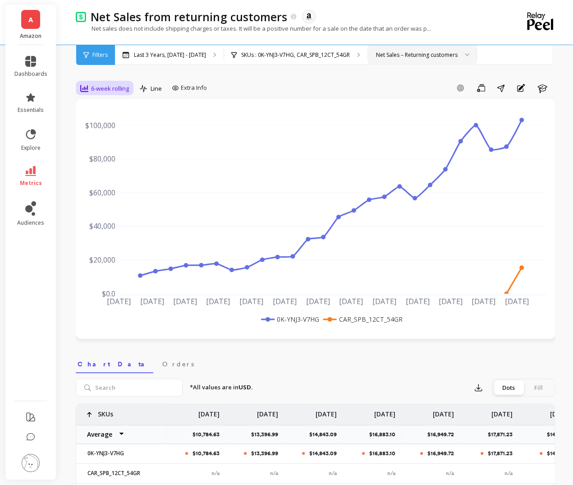
click at [114, 85] on span "6-week rolling" at bounding box center [110, 88] width 38 height 9
click at [123, 207] on div "7-day rolling" at bounding box center [108, 203] width 51 height 9
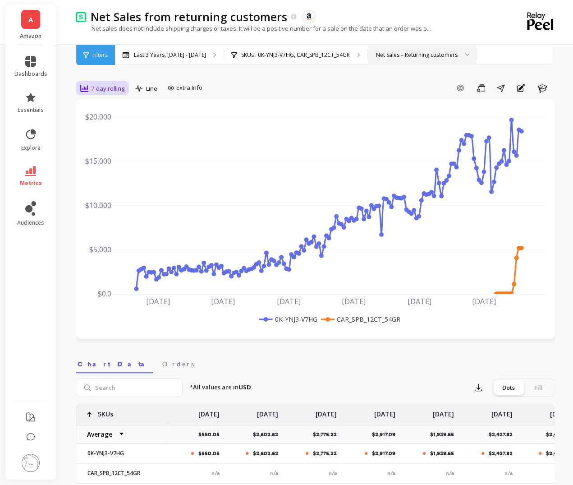
click at [121, 95] on div "7-day rolling" at bounding box center [103, 88] width 50 height 15
click at [119, 190] on div "30-day rolling" at bounding box center [109, 196] width 62 height 16
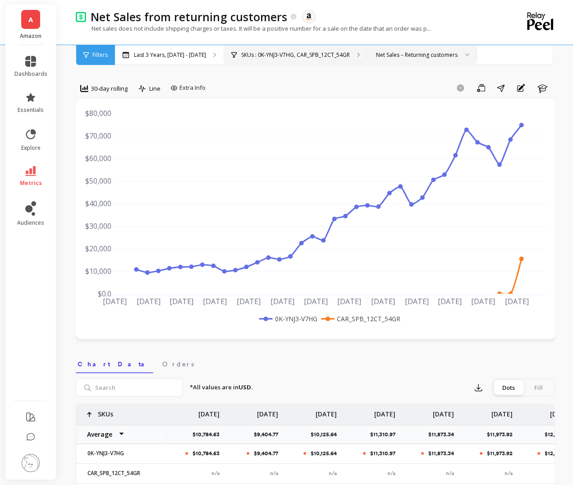
click at [339, 56] on p "SKUs : 0K-YNJ3-V7HG, CAR_SPB_12CT_54GR" at bounding box center [295, 54] width 109 height 7
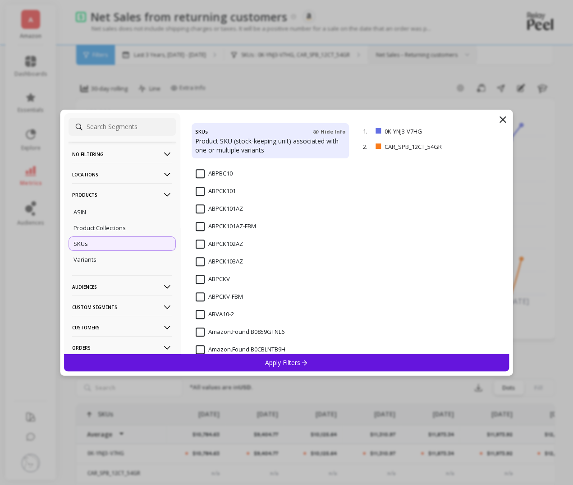
scroll to position [254, 0]
click at [199, 205] on input "ABPCK101AZ" at bounding box center [219, 207] width 47 height 9
click at [313, 365] on div "Apply Filters" at bounding box center [287, 363] width 446 height 18
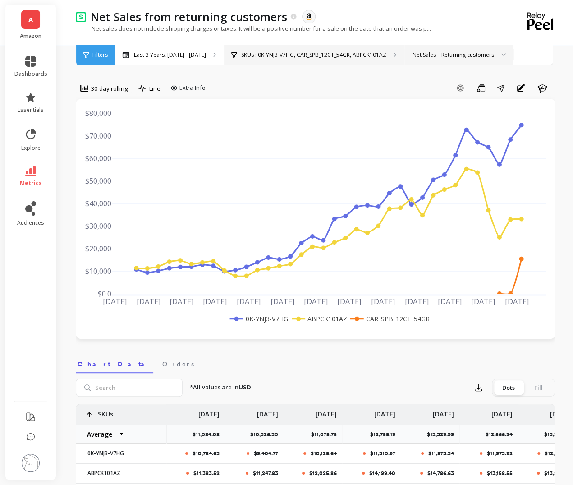
click at [287, 49] on div "SKUs : 0K-YNJ3-V7HG, CAR_SPB_12CT_54GR, ABPCK101AZ" at bounding box center [314, 55] width 180 height 20
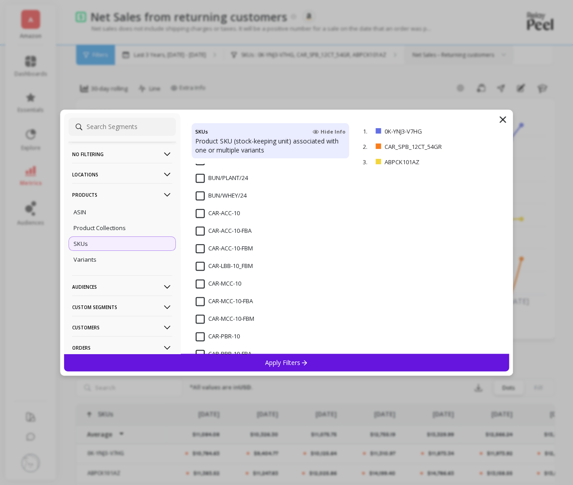
scroll to position [530, 0]
click at [201, 234] on input "CAR-ACC-10-FBA" at bounding box center [224, 231] width 56 height 9
click at [302, 355] on div "Apply Filters" at bounding box center [287, 363] width 446 height 18
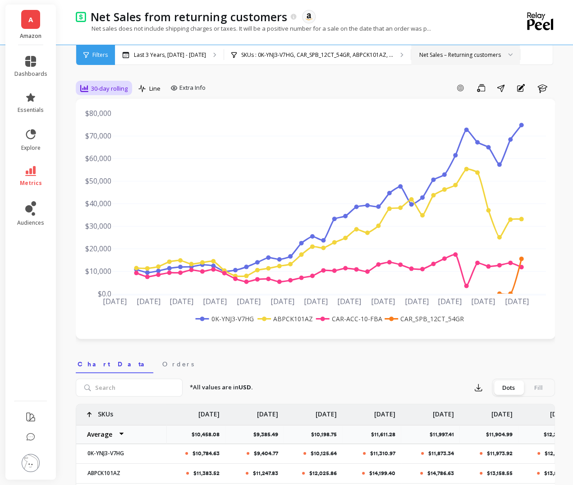
click at [108, 89] on span "30-day rolling" at bounding box center [109, 88] width 37 height 9
click at [113, 215] on div "6-week rolling" at bounding box center [109, 221] width 62 height 16
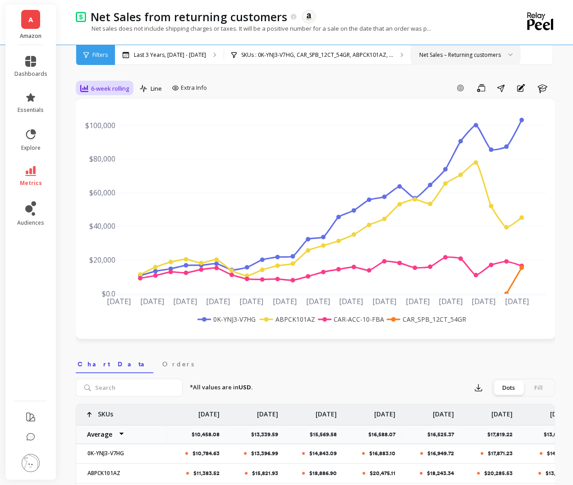
click at [106, 84] on span "6-week rolling" at bounding box center [110, 88] width 38 height 9
click at [120, 195] on div "30-day rolling" at bounding box center [108, 199] width 51 height 9
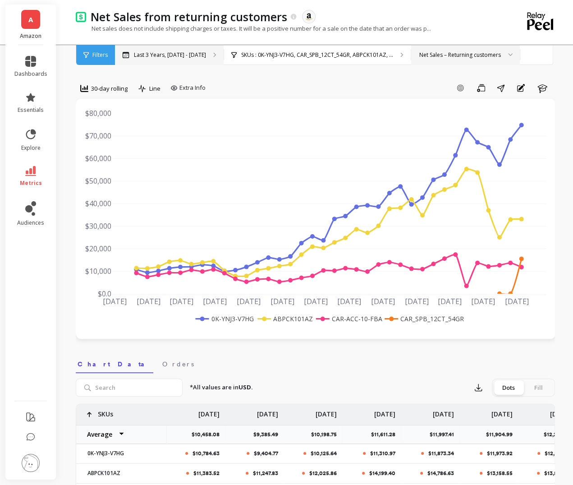
click at [194, 56] on p "Last 3 Years, [DATE] - [DATE]" at bounding box center [170, 54] width 72 height 7
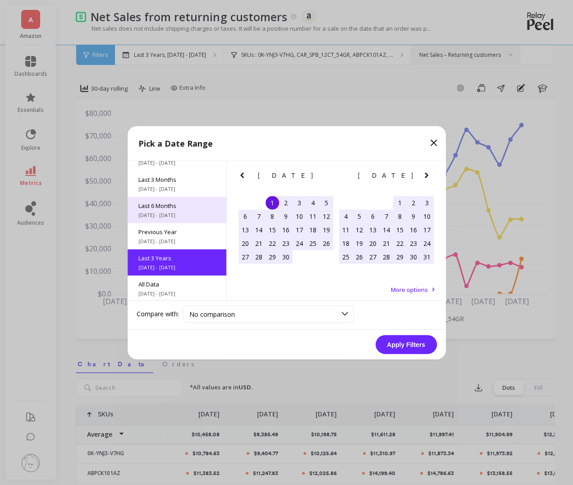
scroll to position [122, 0]
click at [178, 215] on span "[DATE] - [DATE]" at bounding box center [176, 213] width 77 height 7
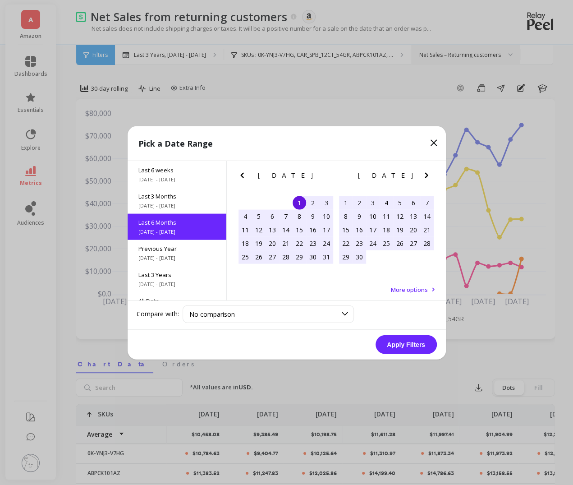
scroll to position [100, 0]
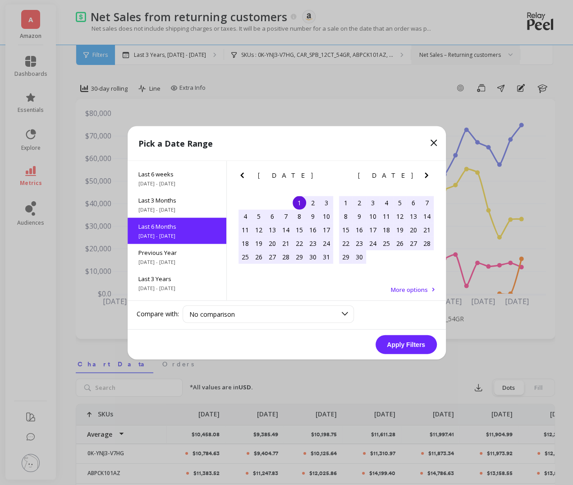
click at [390, 343] on button "Apply Filters" at bounding box center [406, 344] width 61 height 19
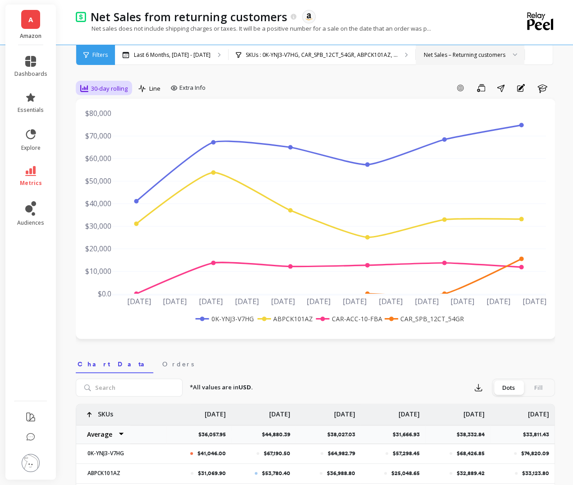
click at [119, 83] on div "30-day rolling" at bounding box center [103, 88] width 47 height 11
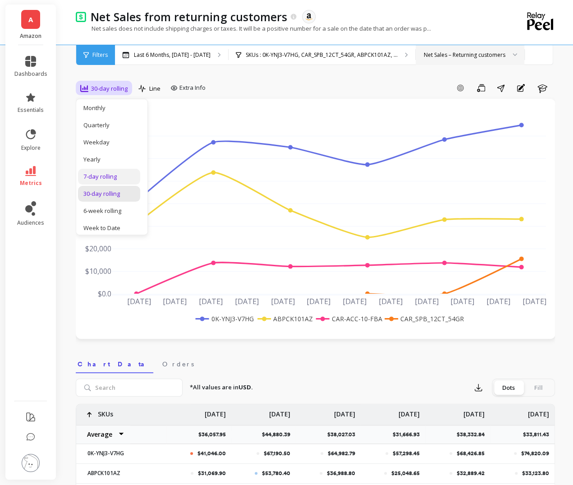
click at [124, 180] on div "7-day rolling" at bounding box center [108, 176] width 51 height 9
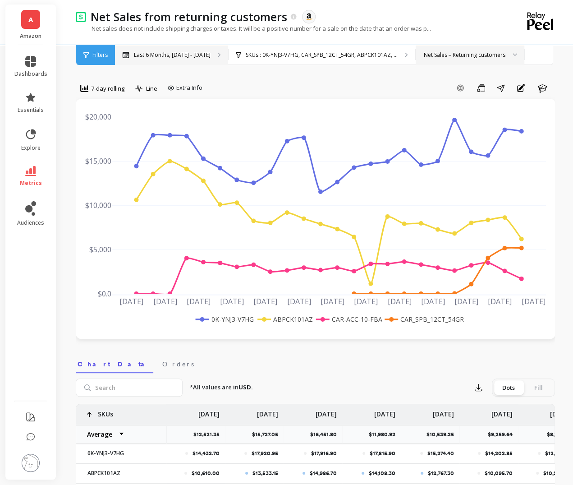
click at [139, 56] on p "Last 6 Months, [DATE] - [DATE]" at bounding box center [172, 54] width 77 height 7
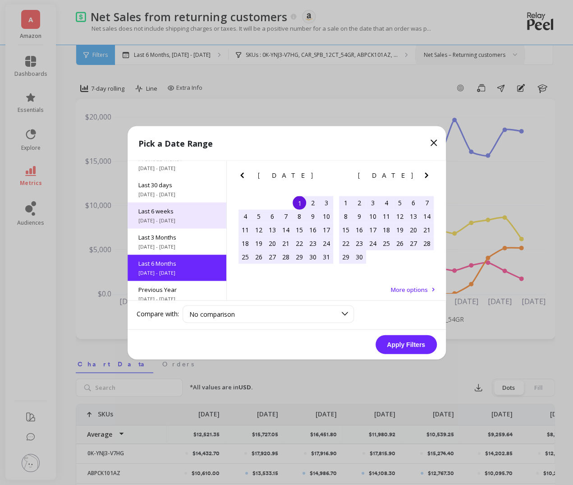
scroll to position [122, 0]
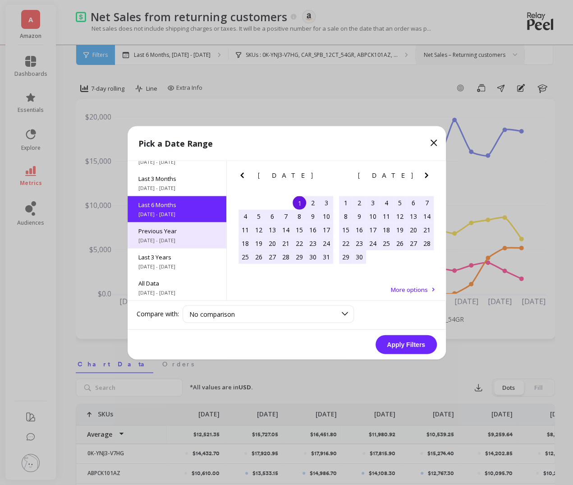
click at [160, 224] on div "Previous Year [DATE] - [DATE]" at bounding box center [177, 235] width 99 height 26
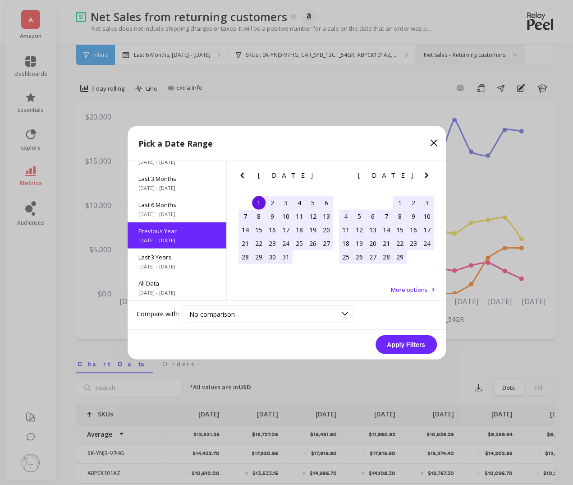
scroll to position [0, 0]
click at [198, 268] on span "[DATE] - [DATE]" at bounding box center [176, 266] width 77 height 7
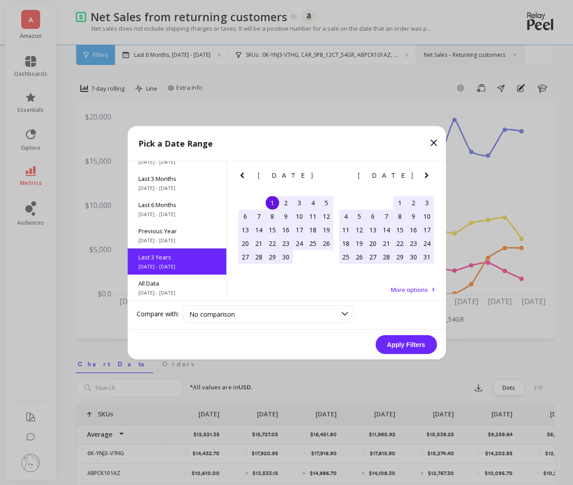
click at [396, 342] on button "Apply Filters" at bounding box center [406, 344] width 61 height 19
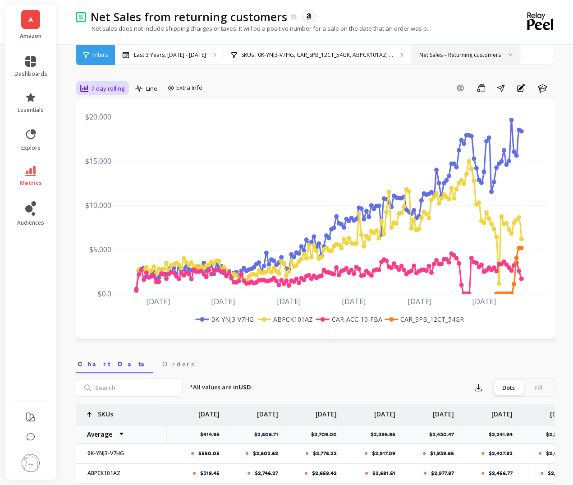
click at [103, 82] on div "7-day rolling" at bounding box center [103, 88] width 50 height 15
click at [105, 169] on div "6-week rolling" at bounding box center [108, 168] width 51 height 9
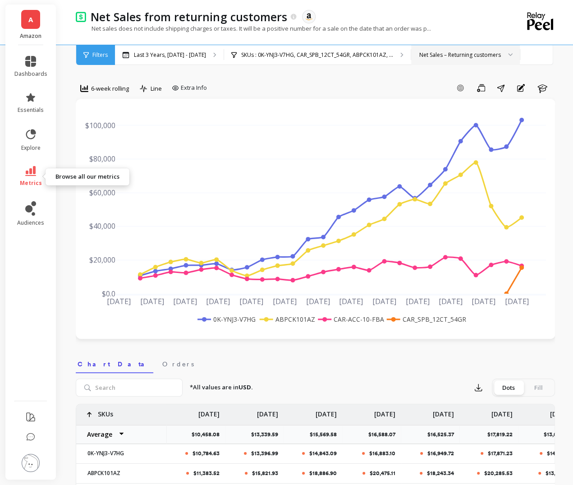
click at [33, 174] on icon at bounding box center [30, 171] width 11 height 10
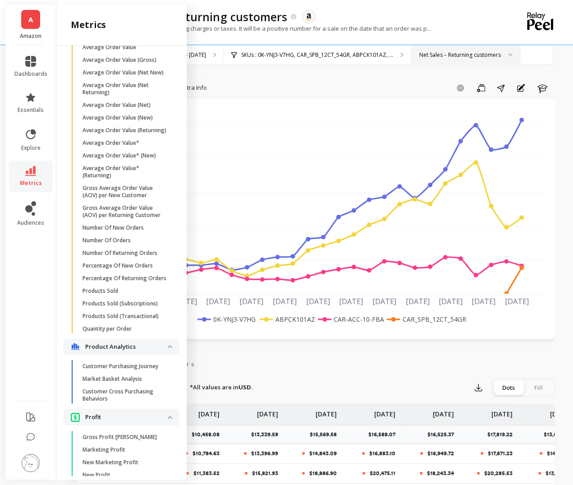
scroll to position [1058, 0]
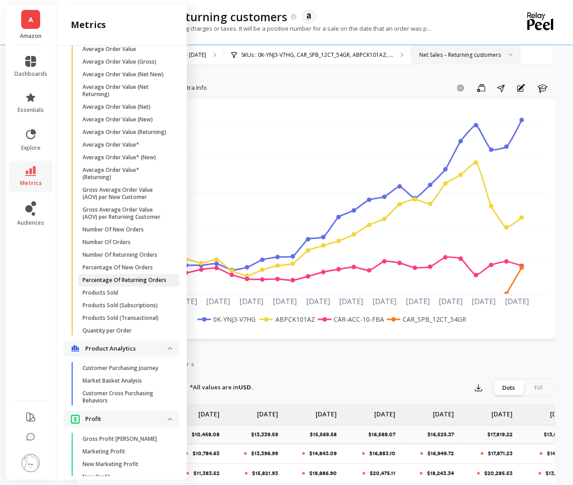
click at [140, 279] on p "Percentage Of Returning Orders" at bounding box center [125, 279] width 84 height 7
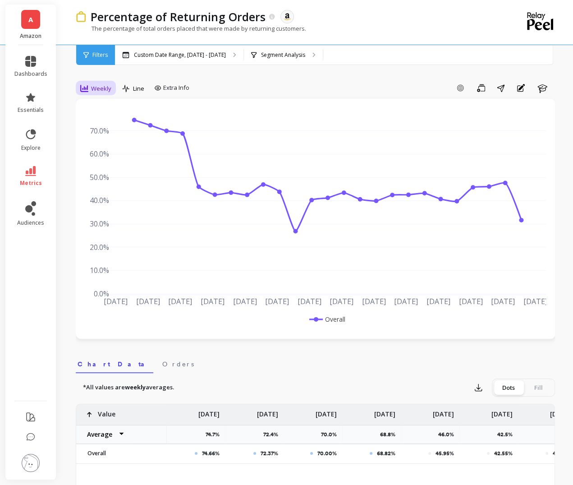
click at [110, 84] on span "Weekly" at bounding box center [101, 88] width 20 height 9
click at [118, 184] on div "Quarterly" at bounding box center [109, 178] width 62 height 16
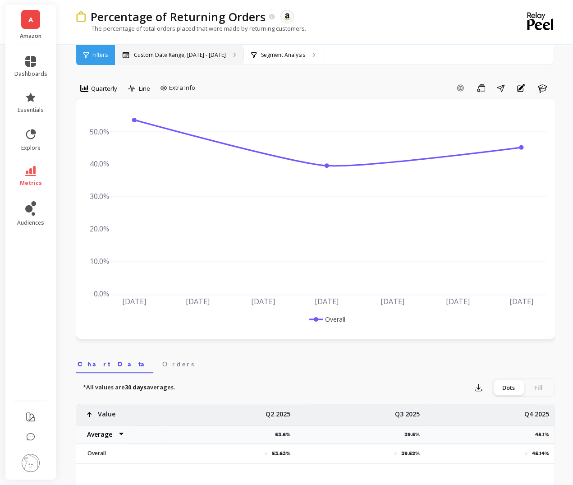
click at [160, 62] on div "Custom Date Range, [DATE] - [DATE]" at bounding box center [179, 55] width 129 height 20
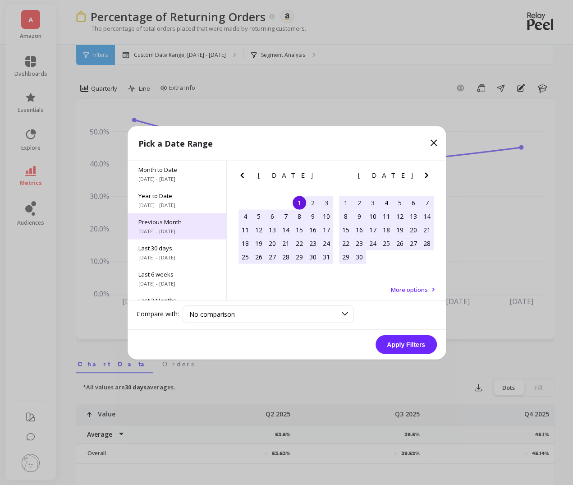
scroll to position [122, 0]
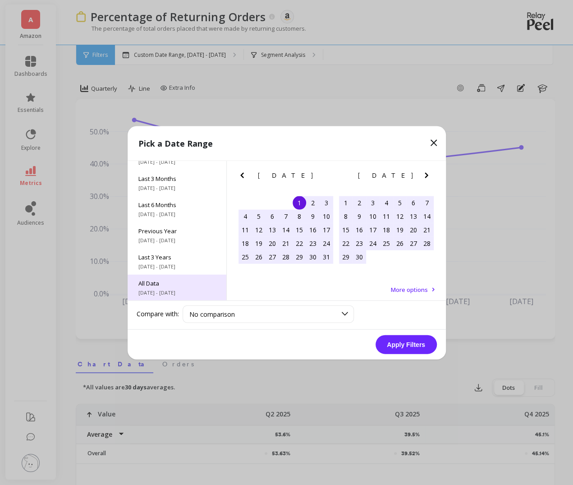
click at [186, 281] on span "All Data" at bounding box center [176, 283] width 77 height 8
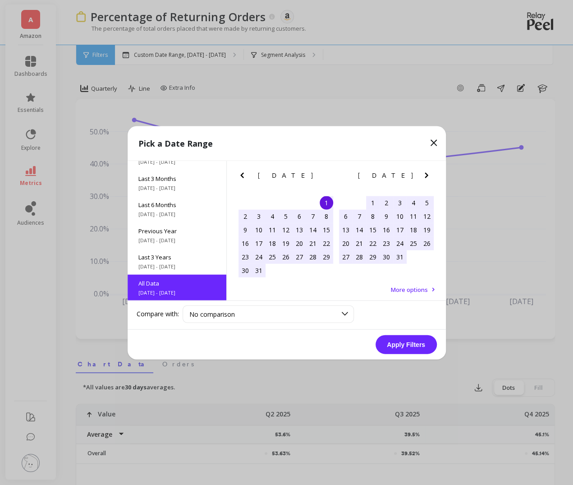
scroll to position [0, 0]
click at [378, 341] on button "Apply Filters" at bounding box center [406, 344] width 61 height 19
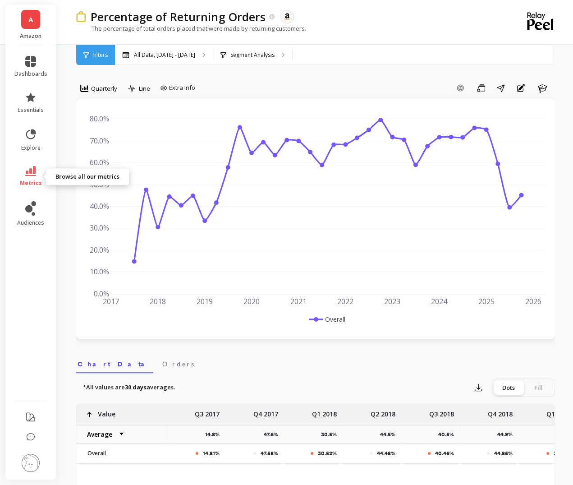
click at [29, 166] on icon at bounding box center [30, 171] width 11 height 10
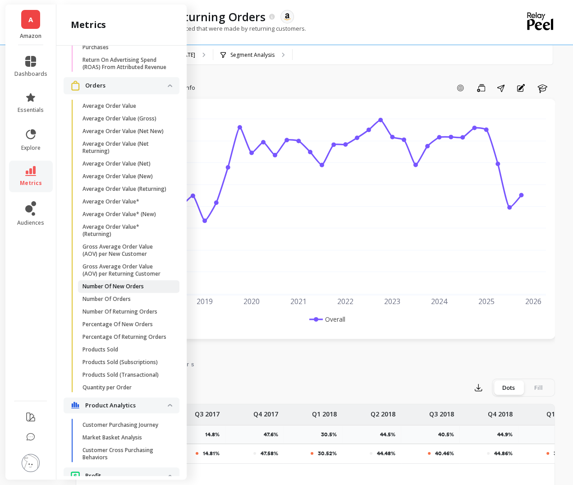
scroll to position [1000, 0]
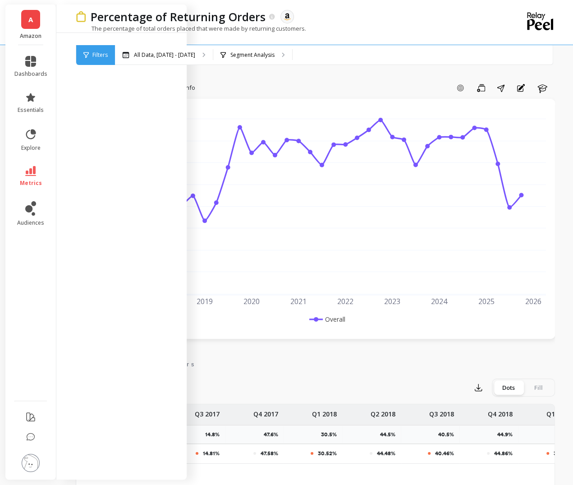
click at [309, 14] on div "Percentage of Returning Orders The data you are viewing comes from: Amazon Sell…" at bounding box center [283, 16] width 395 height 15
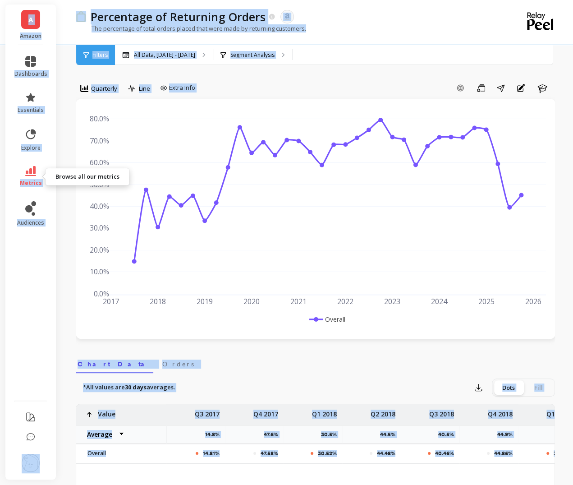
click at [39, 168] on link "metrics" at bounding box center [30, 176] width 33 height 21
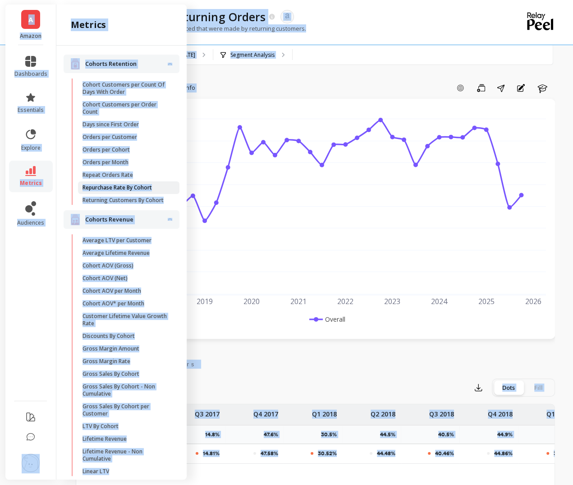
click at [128, 190] on p "Repurchase Rate By Cohort" at bounding box center [117, 187] width 69 height 7
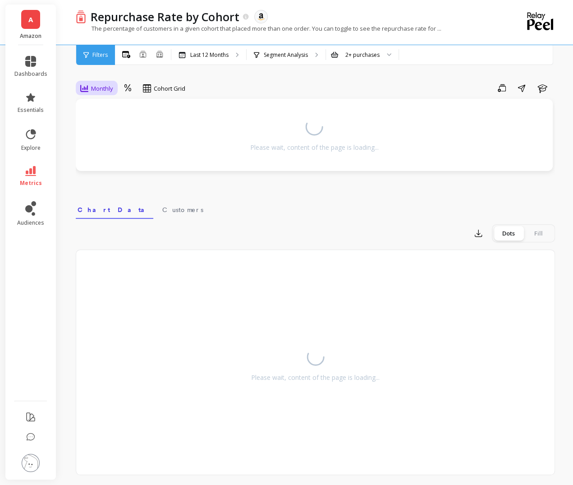
click at [107, 95] on div "Monthly" at bounding box center [97, 88] width 38 height 15
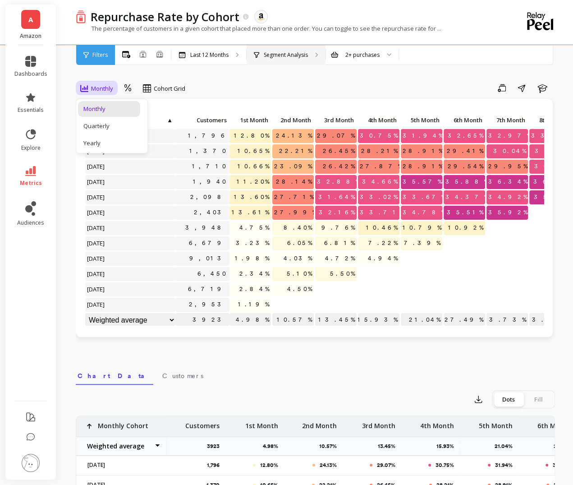
click at [283, 49] on div "Segment Analysis" at bounding box center [286, 55] width 79 height 20
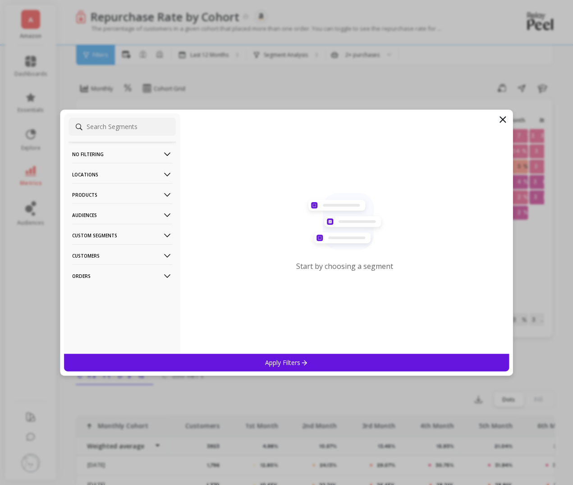
click at [160, 191] on p "Products" at bounding box center [122, 194] width 100 height 23
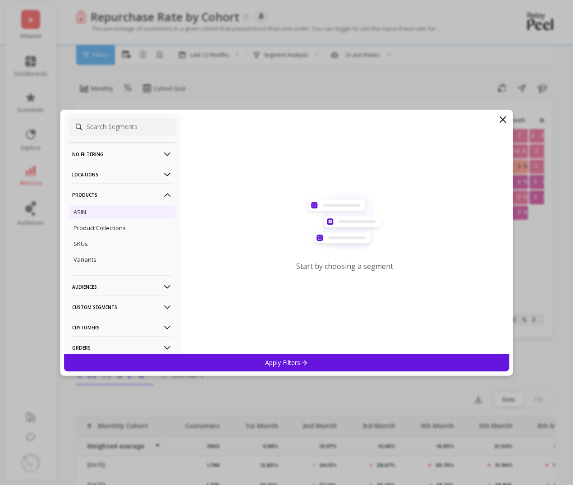
click at [131, 212] on div "ASIN" at bounding box center [122, 212] width 107 height 14
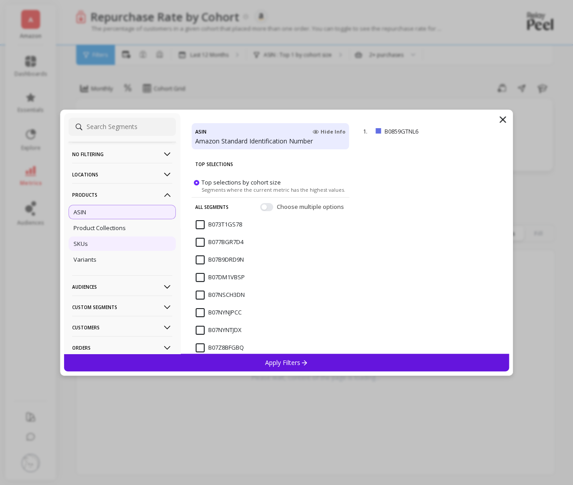
click at [131, 237] on div "SKUs" at bounding box center [122, 243] width 107 height 14
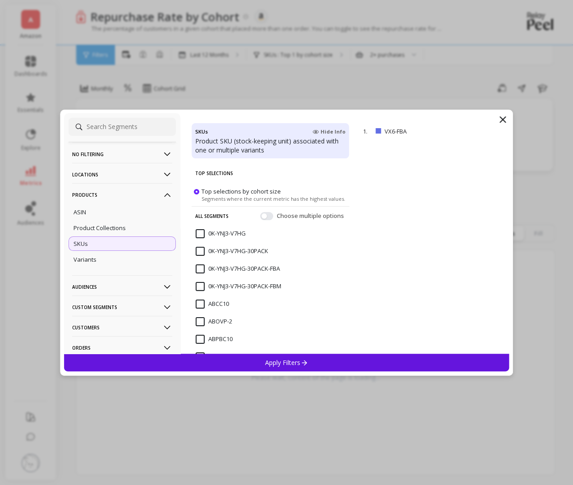
click at [197, 231] on input "0K-YNJ3-V7HG" at bounding box center [221, 233] width 50 height 9
click at [282, 365] on p "Apply Filters" at bounding box center [286, 362] width 43 height 9
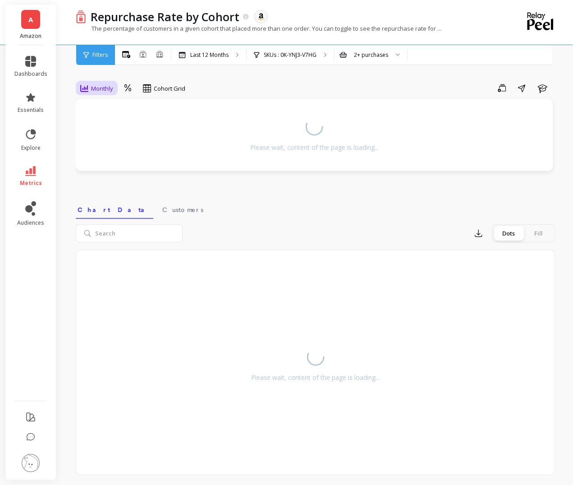
click at [107, 90] on span "Monthly" at bounding box center [102, 88] width 22 height 9
click at [218, 85] on div "Save Share Learn" at bounding box center [374, 88] width 364 height 14
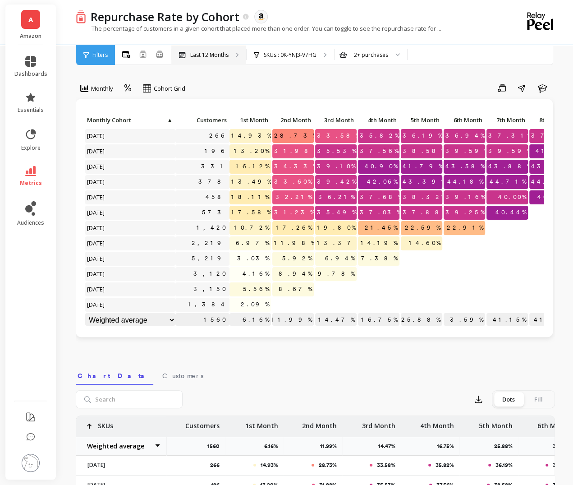
click at [214, 59] on div "Last 12 Months" at bounding box center [208, 55] width 75 height 20
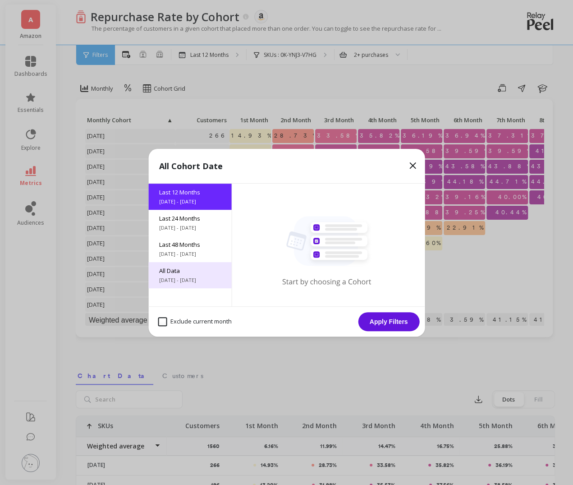
click at [198, 267] on span "All Data" at bounding box center [189, 271] width 61 height 8
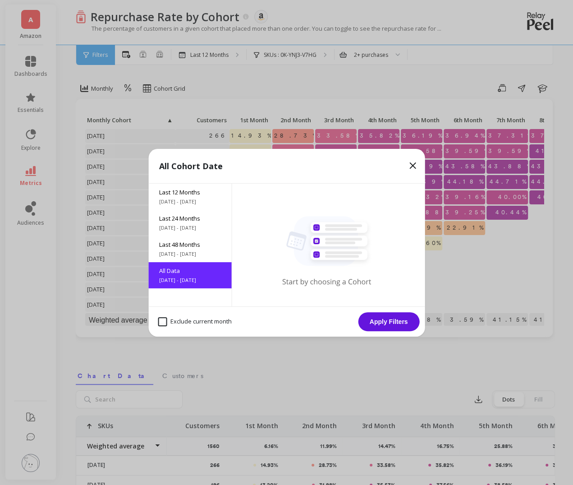
click at [376, 316] on button "Apply Filters" at bounding box center [388, 321] width 61 height 19
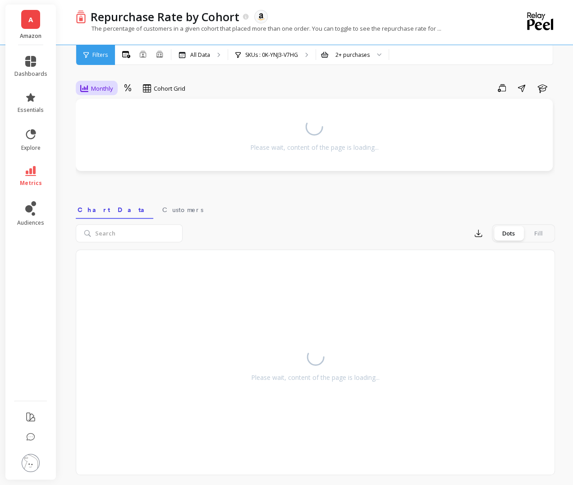
click at [102, 89] on span "Monthly" at bounding box center [102, 88] width 22 height 9
click at [104, 138] on div "Yearly" at bounding box center [109, 143] width 62 height 16
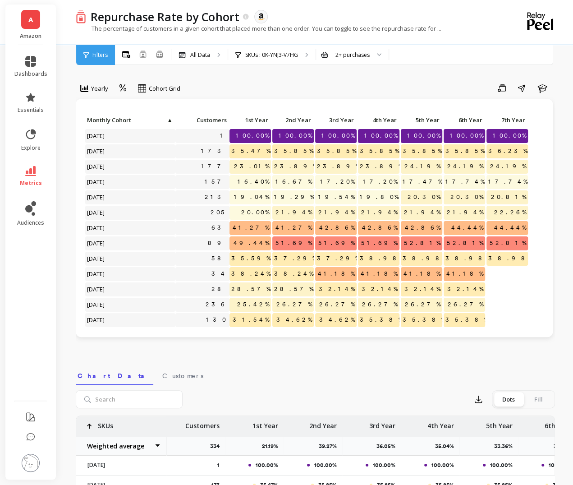
click at [104, 88] on span "Yearly" at bounding box center [99, 88] width 17 height 9
click at [207, 56] on p "All Data" at bounding box center [200, 54] width 20 height 7
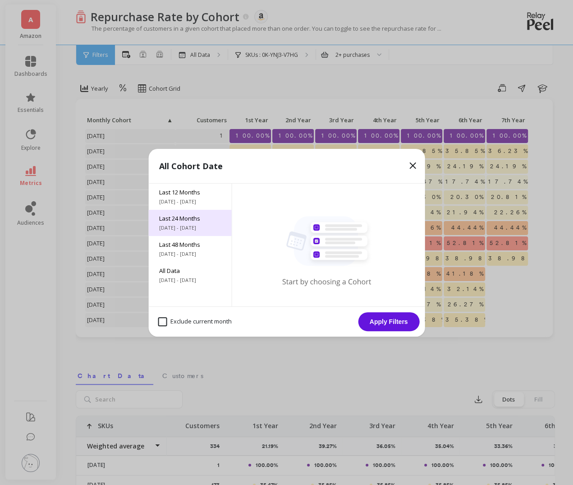
click at [187, 224] on span "[DATE] - [DATE]" at bounding box center [189, 227] width 61 height 7
click at [401, 322] on button "Apply Filters" at bounding box center [388, 321] width 61 height 19
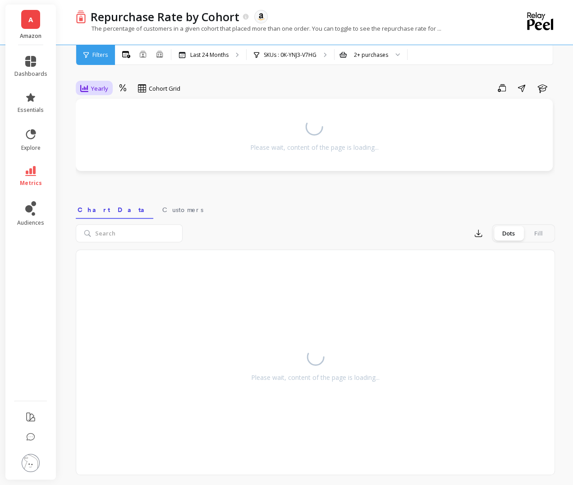
click at [102, 88] on span "Yearly" at bounding box center [99, 88] width 17 height 9
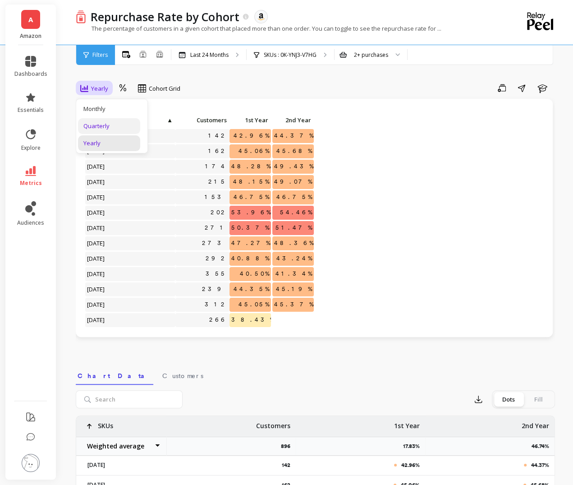
click at [111, 124] on div "Quarterly" at bounding box center [108, 126] width 51 height 9
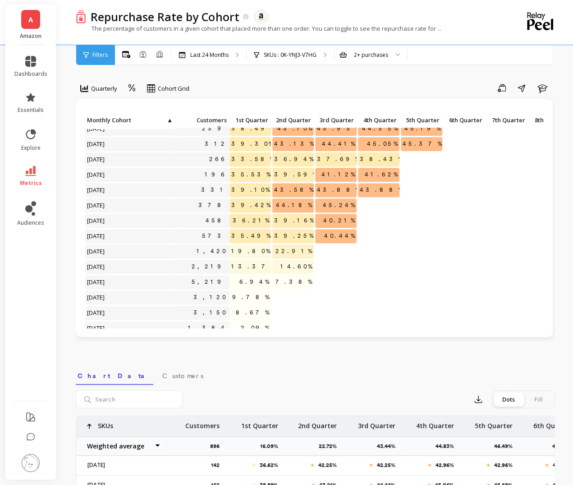
scroll to position [161, 0]
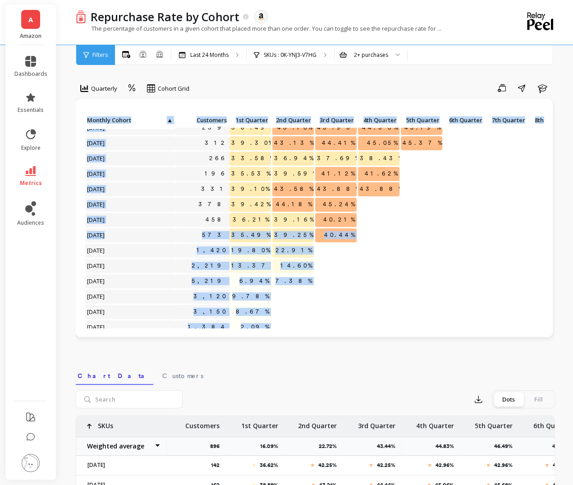
drag, startPoint x: 102, startPoint y: 231, endPoint x: 198, endPoint y: 230, distance: 95.6
click at [198, 230] on div "Click to create an audience 292 34.46% 38.85% 40.20% 40.88% 42.91% 43.24% Click…" at bounding box center [328, 151] width 487 height 399
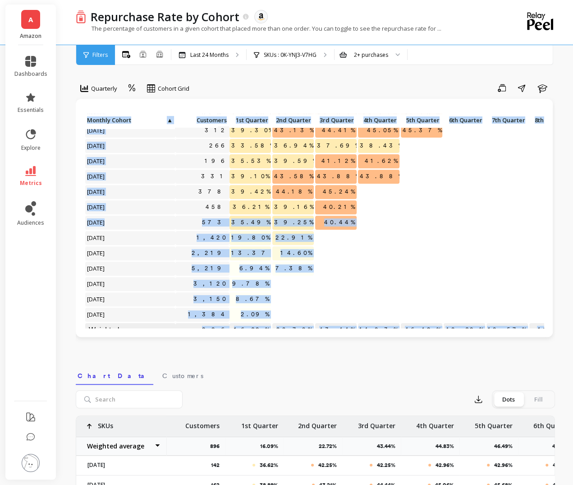
scroll to position [179, 0]
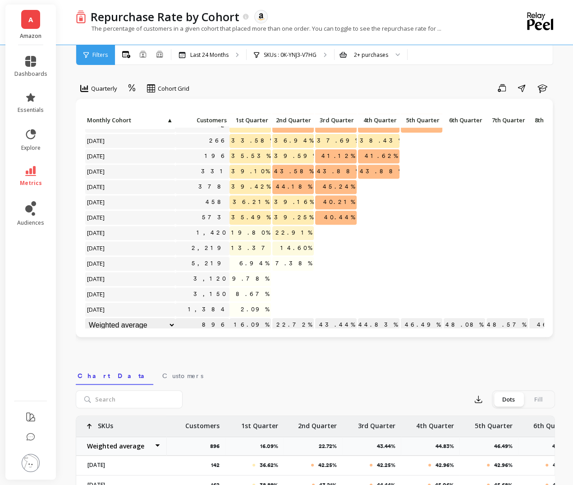
click at [273, 271] on div "7.38%" at bounding box center [293, 264] width 43 height 15
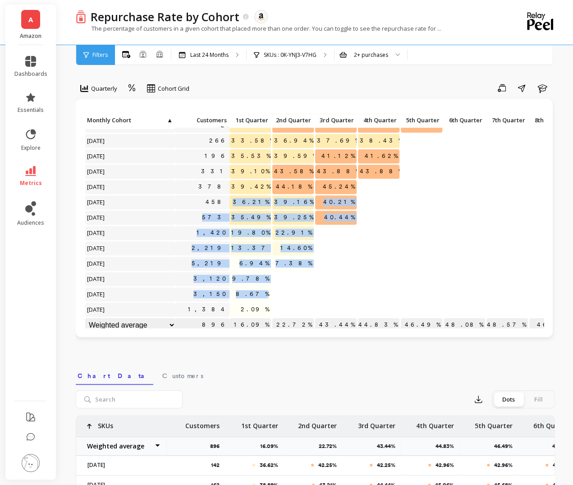
drag, startPoint x: 286, startPoint y: 298, endPoint x: 199, endPoint y: 210, distance: 123.4
click at [199, 210] on div "Click to create an audience 355 33.24% 36.87% 39.66% 40.50% 41.34% Click to cre…" at bounding box center [328, 134] width 487 height 399
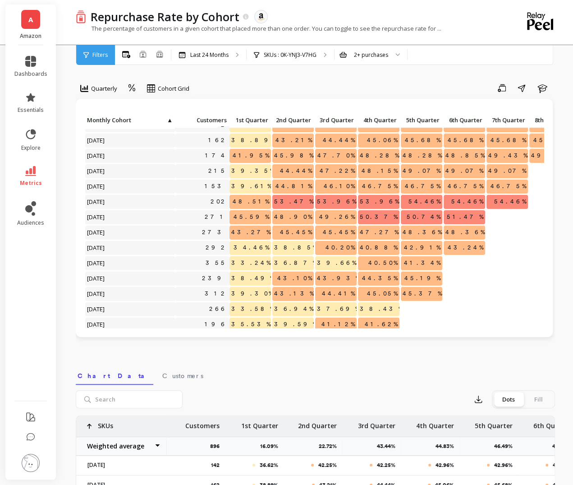
scroll to position [4, 0]
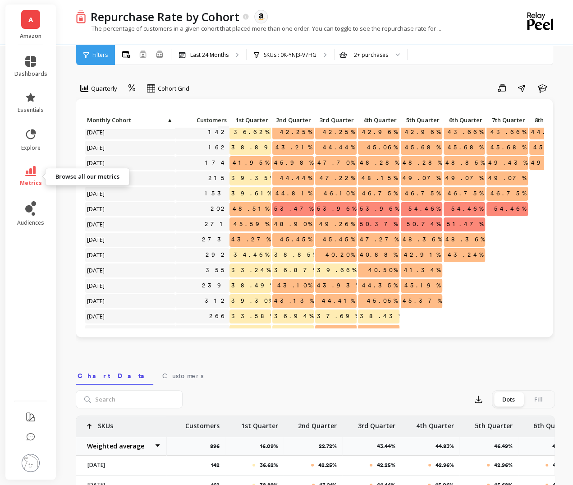
click at [38, 173] on link "metrics" at bounding box center [30, 176] width 33 height 21
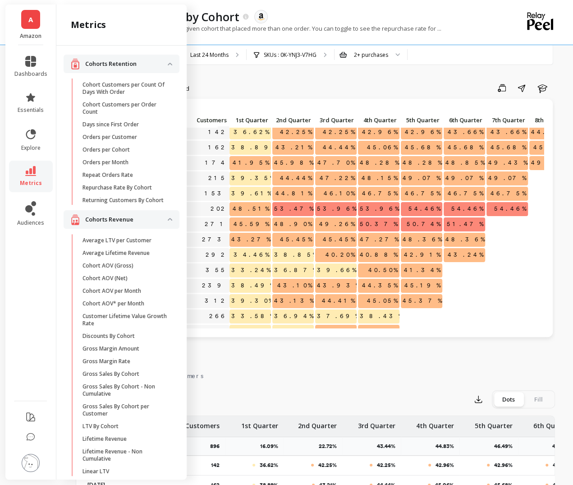
click at [38, 173] on link "metrics" at bounding box center [30, 176] width 33 height 21
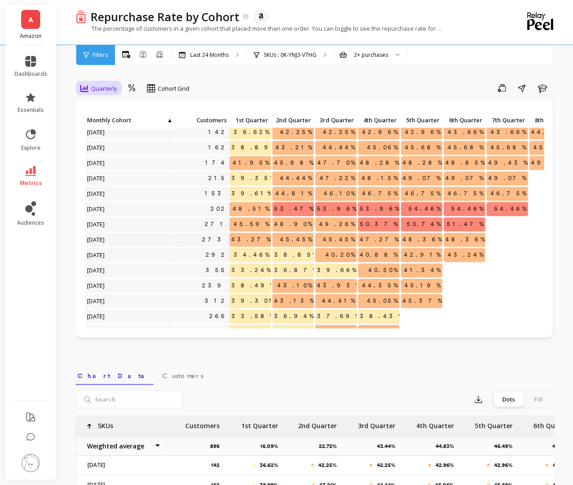
click at [105, 83] on div "Quarterly" at bounding box center [98, 88] width 37 height 11
click at [41, 165] on li "metrics" at bounding box center [31, 177] width 44 height 32
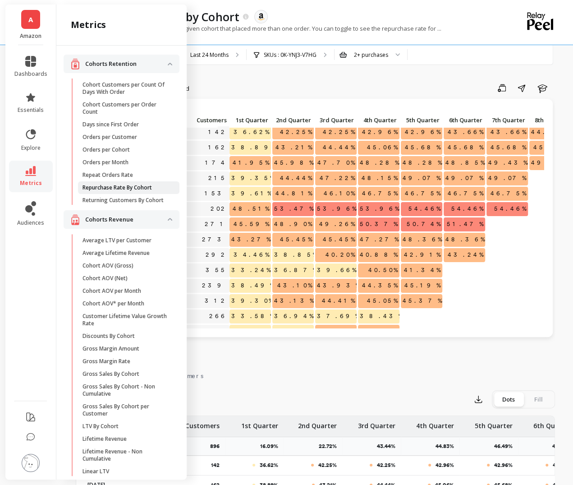
click at [136, 185] on p "Repurchase Rate By Cohort" at bounding box center [117, 187] width 69 height 7
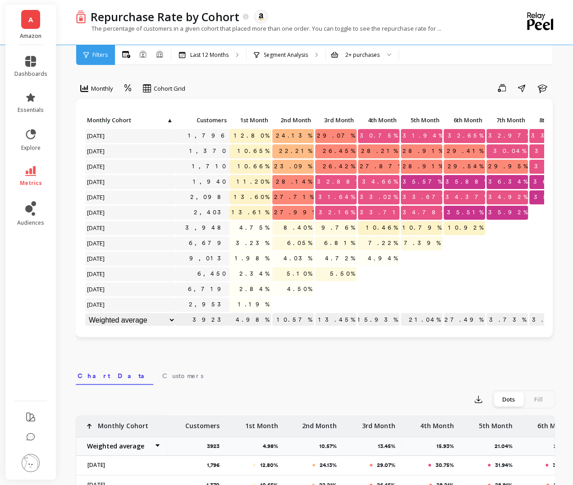
click at [30, 170] on icon at bounding box center [30, 171] width 11 height 10
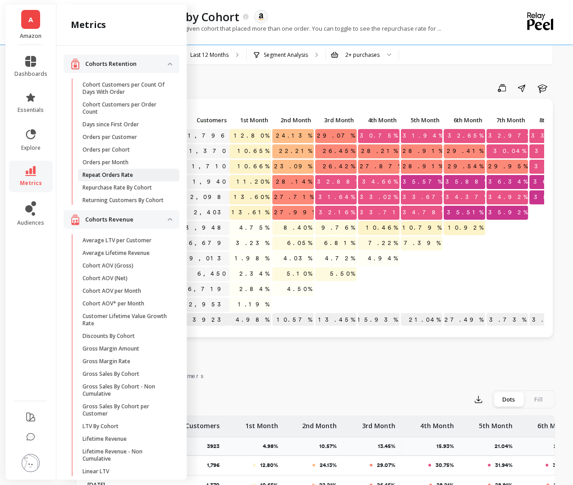
click at [111, 174] on p "Repeat Orders Rate" at bounding box center [108, 174] width 51 height 7
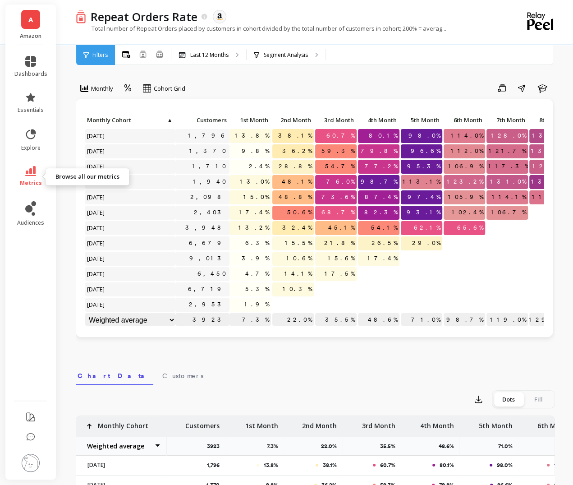
click at [33, 181] on span "metrics" at bounding box center [31, 183] width 22 height 7
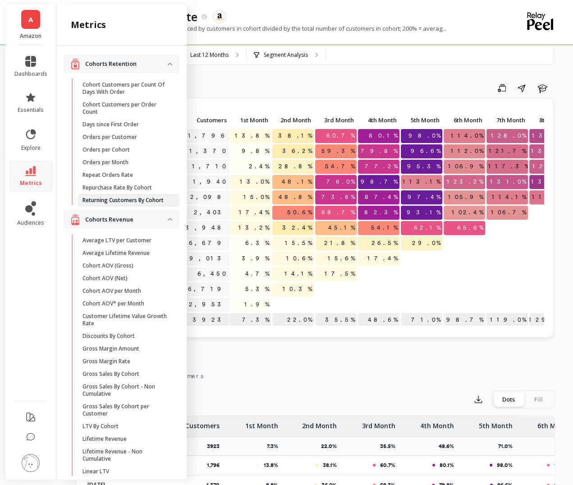
click at [89, 197] on p "Returning Customers By Cohort" at bounding box center [123, 200] width 81 height 7
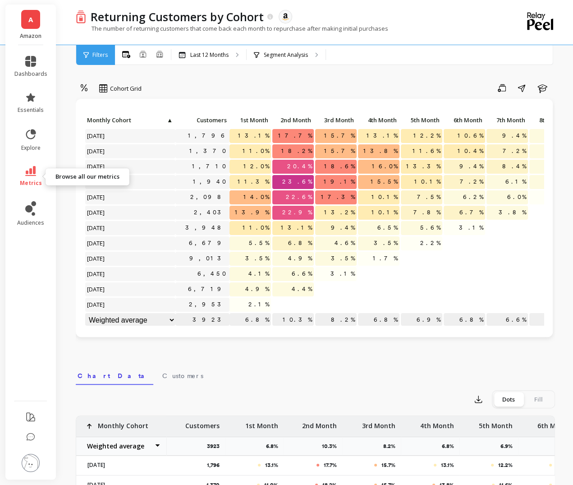
click at [32, 175] on icon at bounding box center [30, 171] width 11 height 10
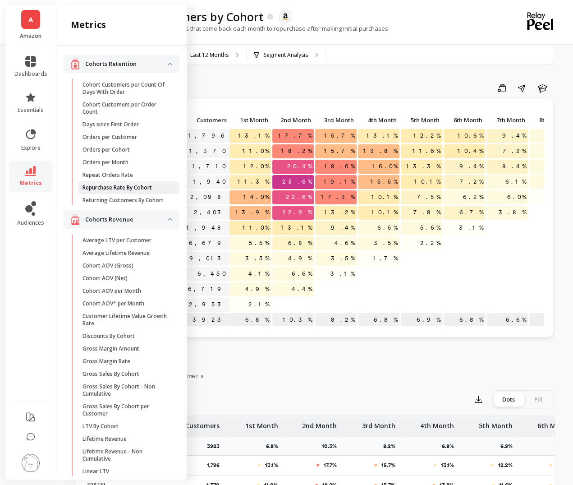
click at [112, 183] on link "Repurchase Rate By Cohort" at bounding box center [128, 187] width 101 height 13
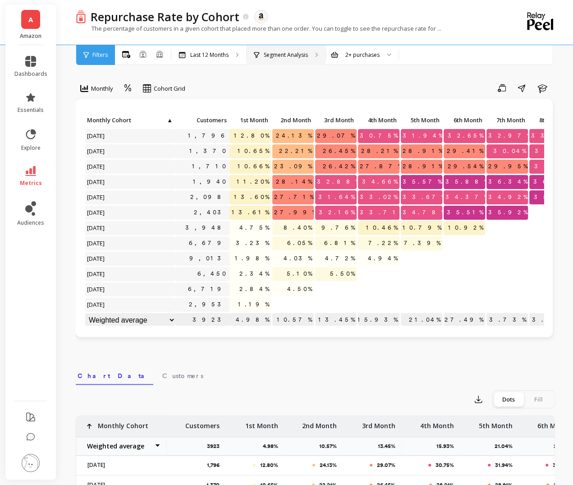
click at [307, 57] on p "Segment Analysis" at bounding box center [286, 54] width 44 height 7
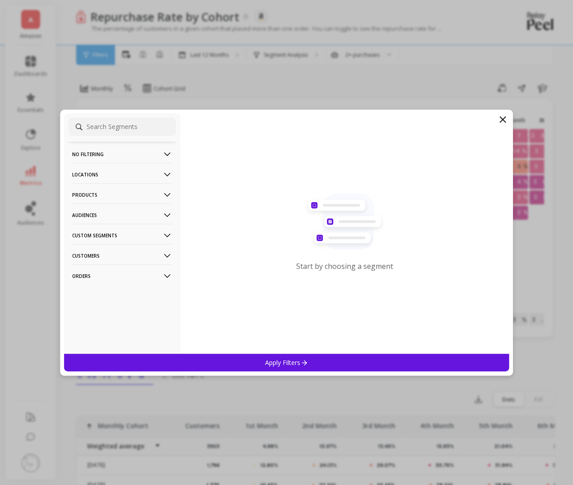
click at [165, 194] on icon at bounding box center [167, 195] width 6 height 4
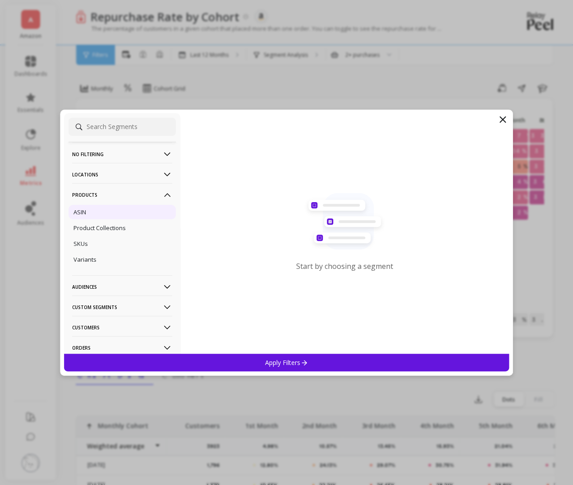
click at [135, 207] on div "ASIN" at bounding box center [122, 212] width 107 height 14
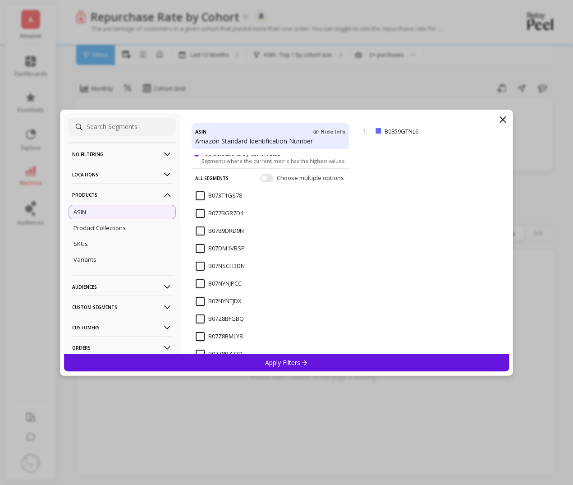
scroll to position [38, 0]
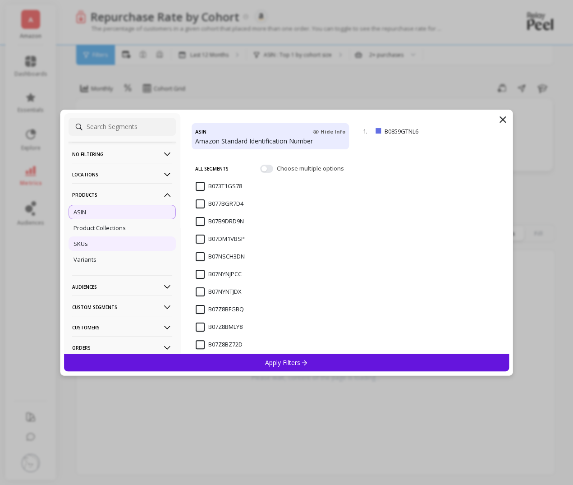
click at [150, 249] on div "SKUs" at bounding box center [122, 243] width 107 height 14
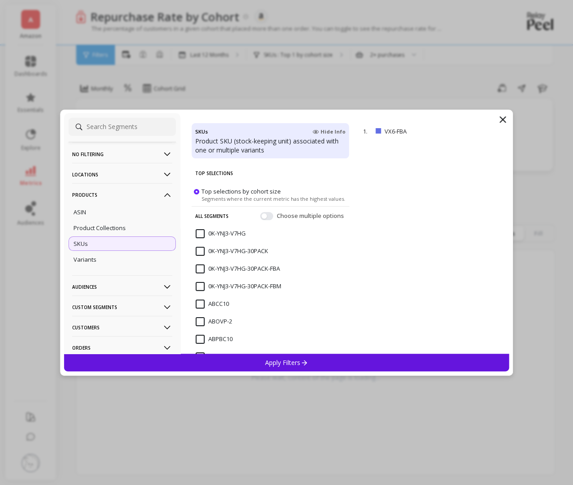
click at [198, 233] on input "0K-YNJ3-V7HG" at bounding box center [221, 233] width 50 height 9
click at [280, 360] on p "Apply Filters" at bounding box center [286, 362] width 43 height 9
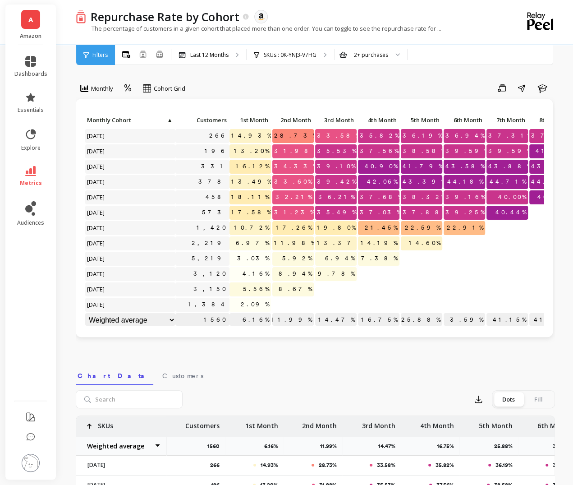
click at [34, 165] on li "metrics" at bounding box center [31, 177] width 44 height 32
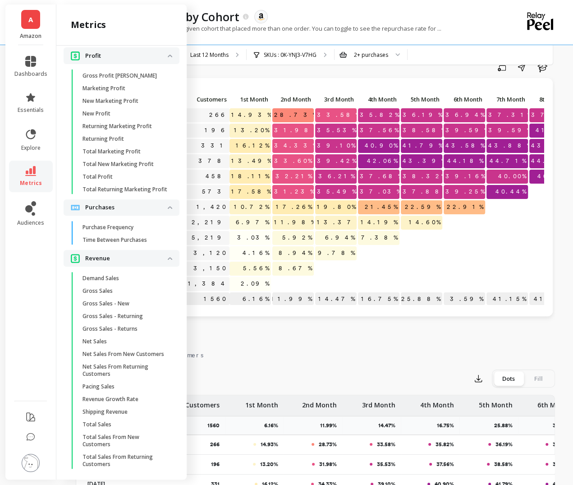
scroll to position [23, 0]
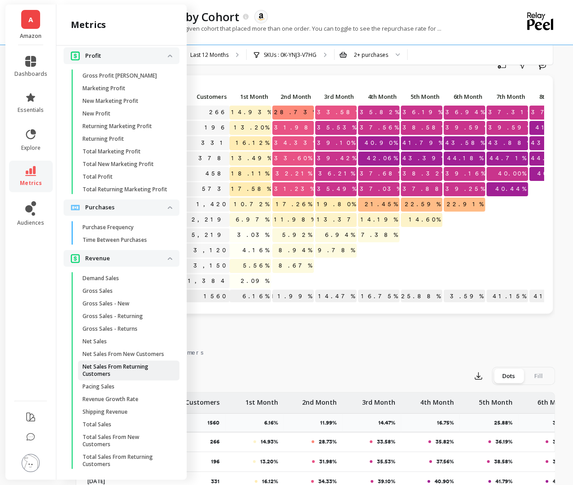
click at [131, 368] on p "Net Sales From Returning Customers" at bounding box center [126, 370] width 86 height 14
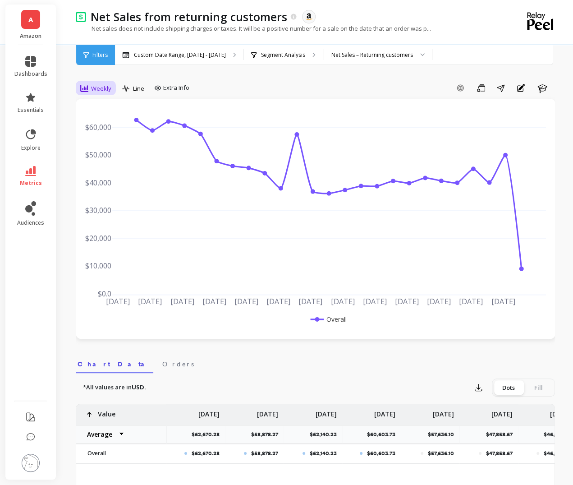
click at [109, 86] on span "Weekly" at bounding box center [101, 88] width 20 height 9
click at [115, 170] on div "Quarterly" at bounding box center [109, 178] width 62 height 16
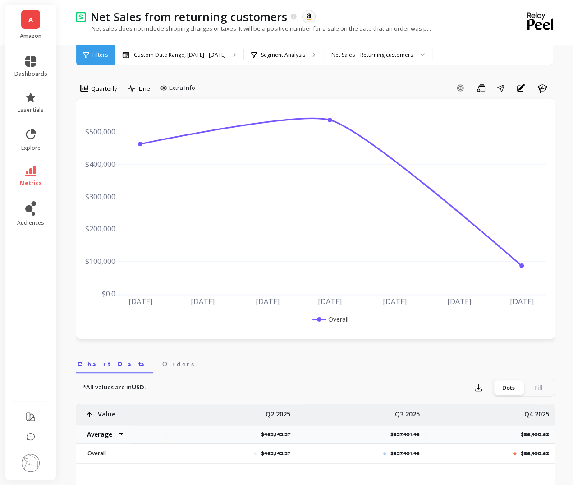
click at [147, 59] on div "Custom Date Range, [DATE] - [DATE]" at bounding box center [179, 55] width 129 height 20
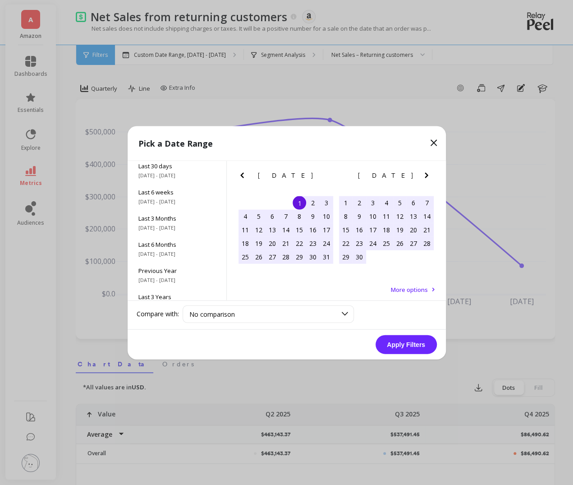
scroll to position [122, 0]
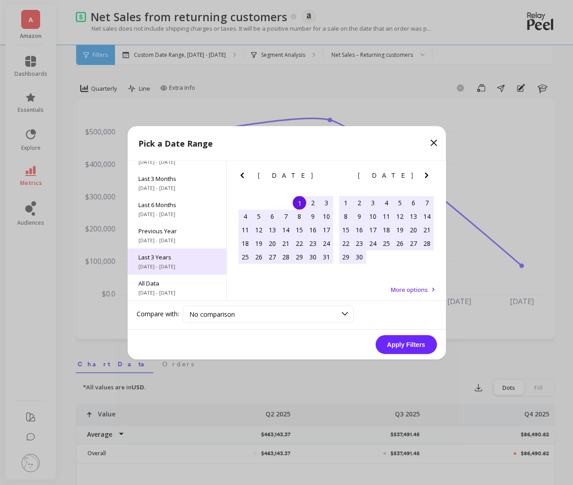
click at [174, 270] on div "Last 3 Years [DATE] - [DATE]" at bounding box center [177, 261] width 99 height 26
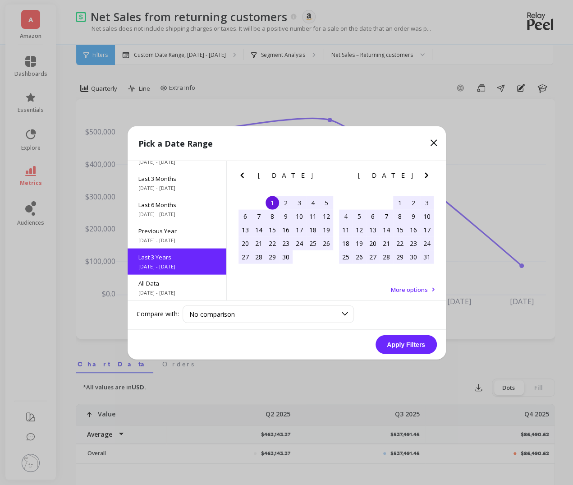
scroll to position [0, 0]
click at [385, 338] on button "Apply Filters" at bounding box center [406, 344] width 61 height 19
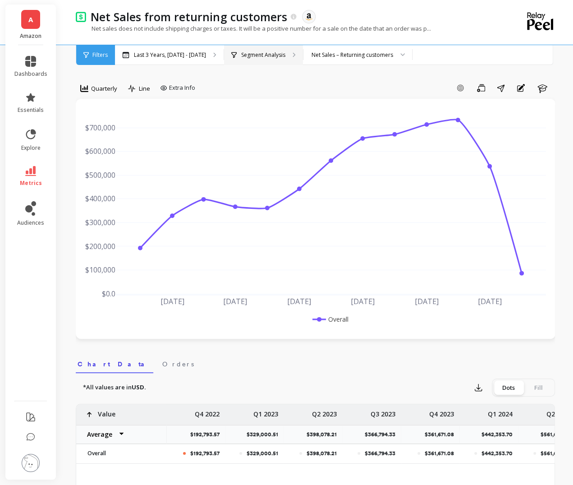
click at [303, 50] on div "Segment Analysis" at bounding box center [263, 55] width 79 height 20
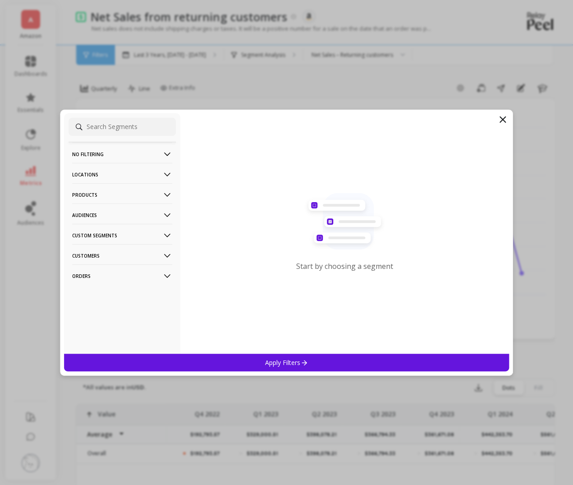
click at [166, 187] on p "Products" at bounding box center [122, 194] width 100 height 23
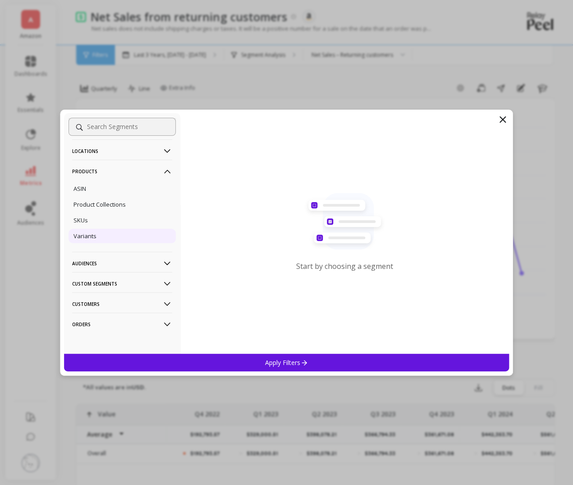
scroll to position [24, 0]
click at [143, 222] on div "SKUs" at bounding box center [122, 219] width 107 height 14
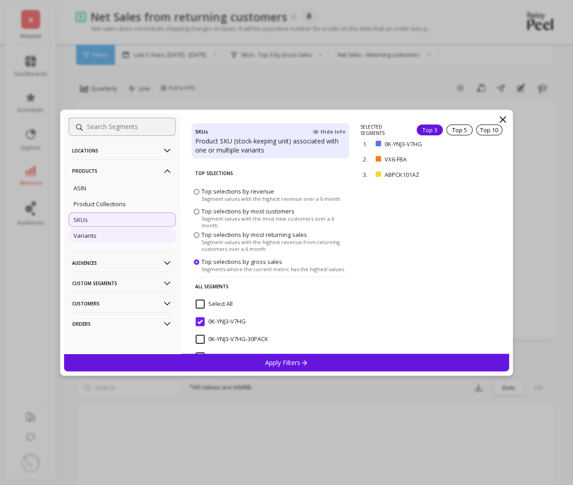
click at [143, 232] on div "Variants" at bounding box center [122, 235] width 107 height 14
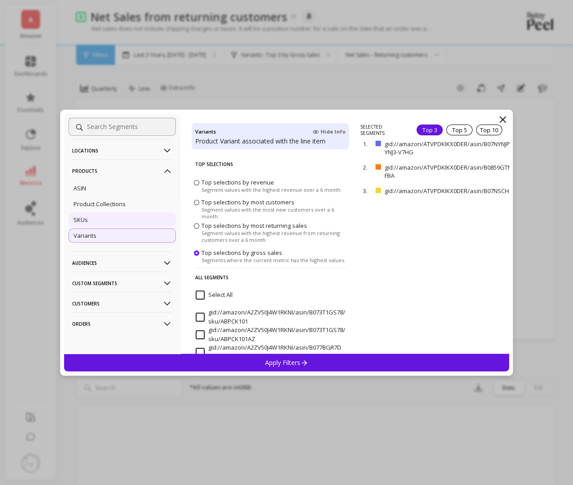
click at [143, 226] on div "SKUs" at bounding box center [122, 219] width 107 height 14
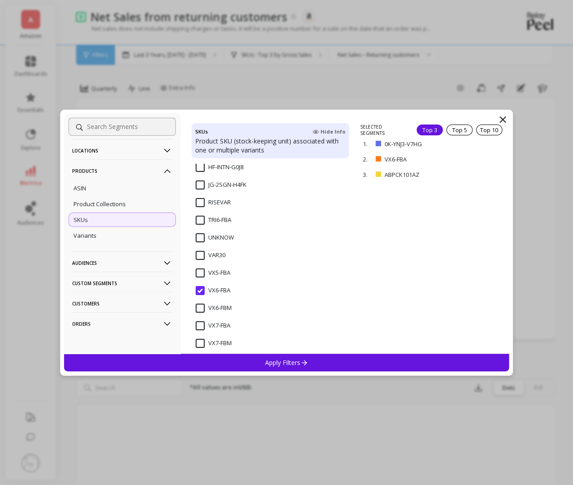
scroll to position [1657, 0]
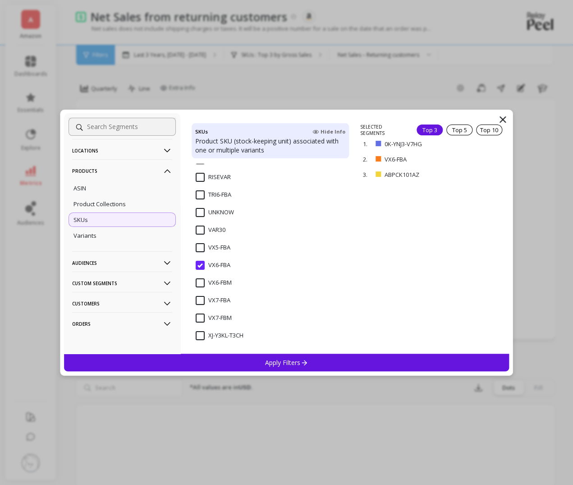
click at [271, 366] on p "Apply Filters" at bounding box center [286, 362] width 43 height 9
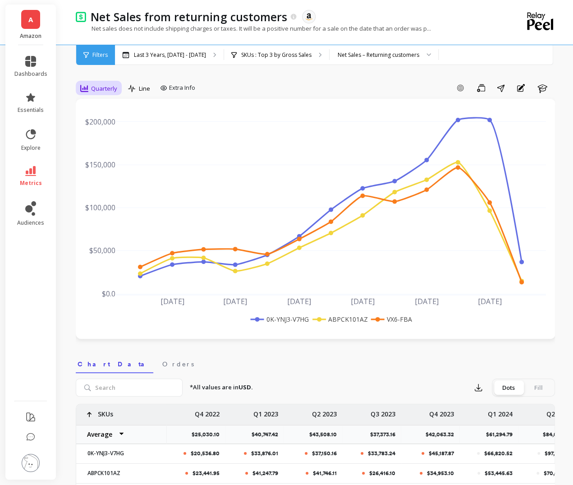
click at [104, 83] on div "Quarterly" at bounding box center [98, 88] width 37 height 11
click at [112, 204] on div "6-week rolling" at bounding box center [108, 208] width 51 height 9
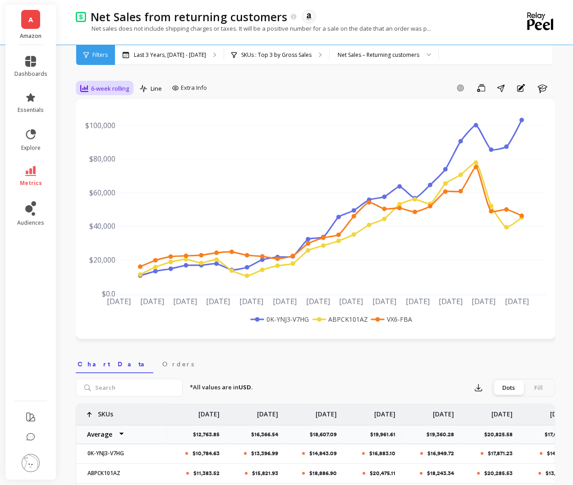
click at [117, 86] on span "6-week rolling" at bounding box center [110, 88] width 38 height 9
click at [118, 198] on div "30-day rolling" at bounding box center [109, 205] width 62 height 16
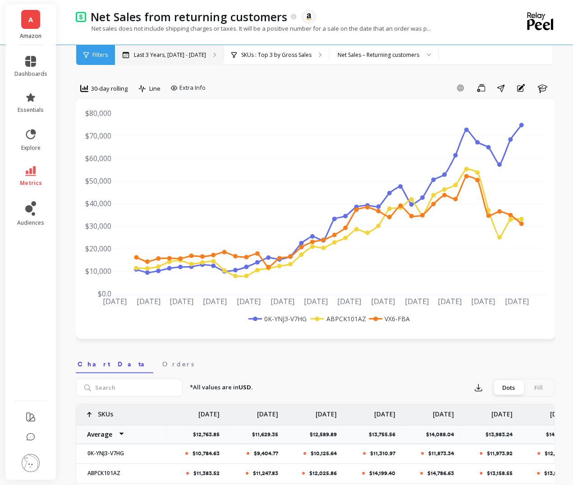
click at [206, 56] on p "Last 3 Years, [DATE] - [DATE]" at bounding box center [170, 54] width 72 height 7
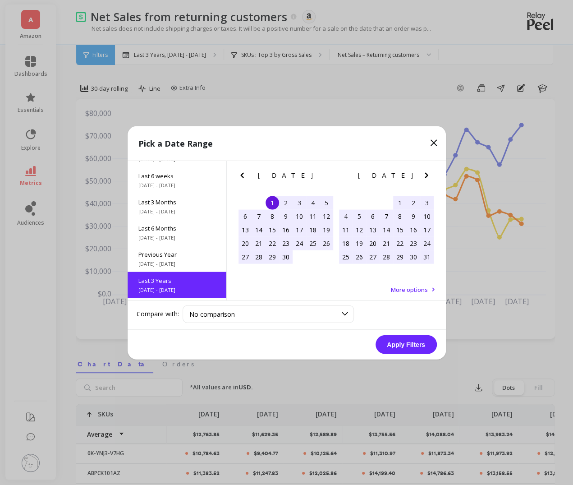
scroll to position [122, 0]
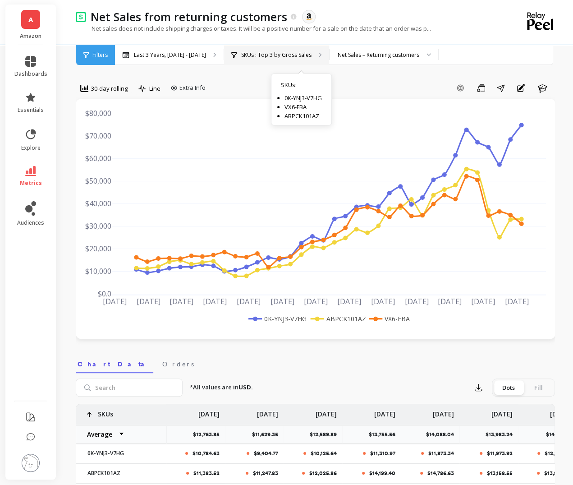
click at [269, 49] on div "SKUs : Top 3 by Gross Sales SKUs : 0K-YNJ3-V7HG VX6-FBA ABPCK101AZ" at bounding box center [276, 55] width 105 height 20
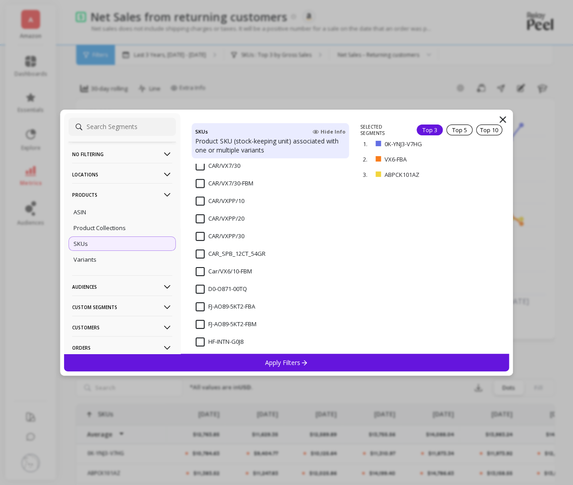
scroll to position [1460, 0]
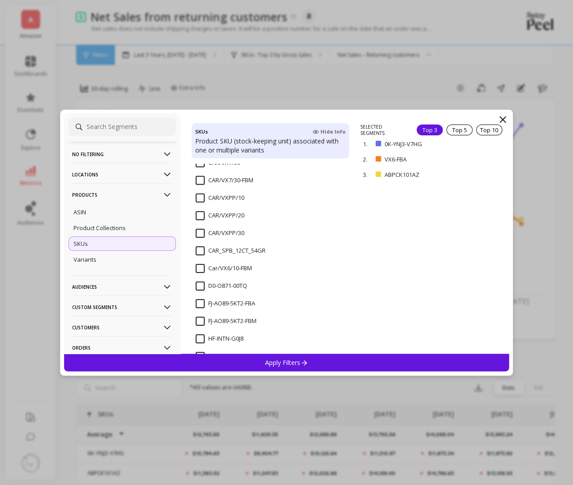
click at [201, 249] on input "CAR_SPB_12CT_54GR" at bounding box center [231, 250] width 70 height 9
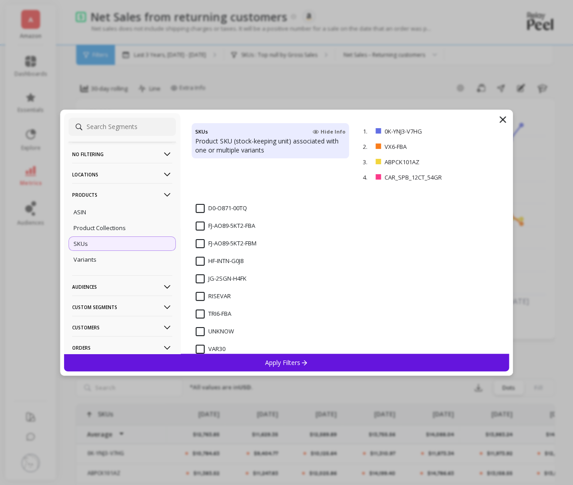
scroll to position [1609, 0]
click at [282, 368] on div "Apply Filters" at bounding box center [287, 363] width 446 height 18
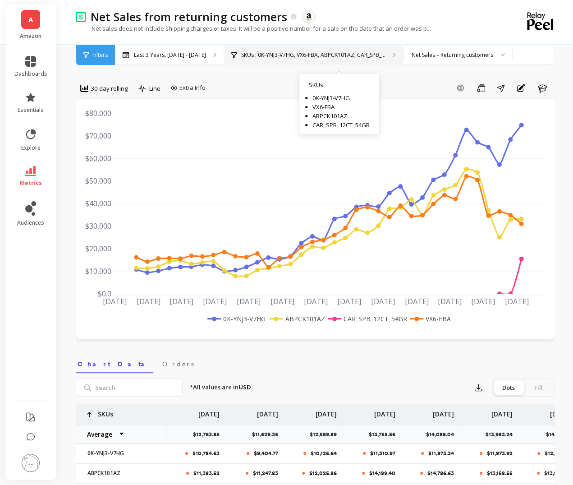
click at [298, 48] on div "SKUs : 0K-YNJ3-V7HG, VX6-FBA, ABPCK101AZ, CAR_SPB_... SKUs : 0K-YNJ3-V7HG VX6-F…" at bounding box center [313, 55] width 179 height 20
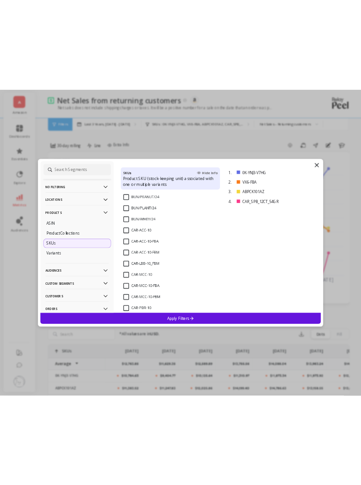
scroll to position [546, 0]
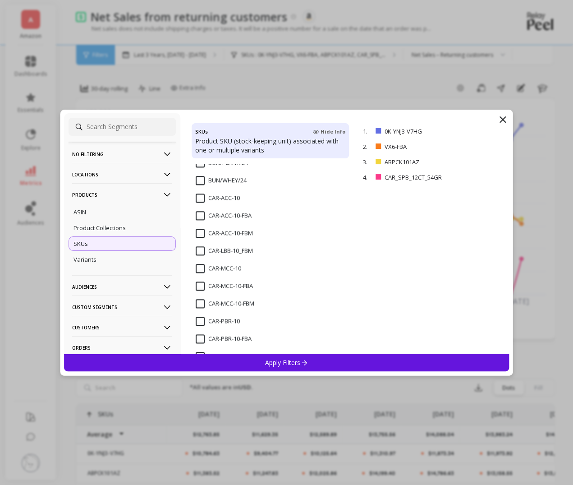
click at [203, 214] on input "CAR-ACC-10-FBA" at bounding box center [224, 215] width 56 height 9
click at [304, 366] on div "Apply Filters" at bounding box center [287, 363] width 446 height 18
